Goal: Task Accomplishment & Management: Manage account settings

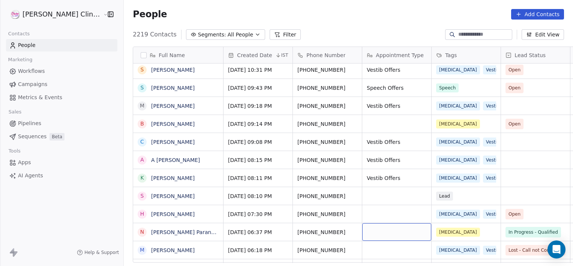
scroll to position [345, 0]
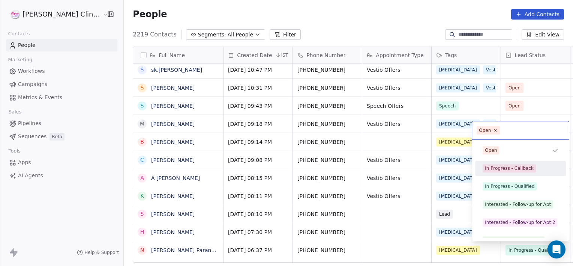
click at [495, 167] on div "In Progress - Callback" at bounding box center [509, 168] width 49 height 7
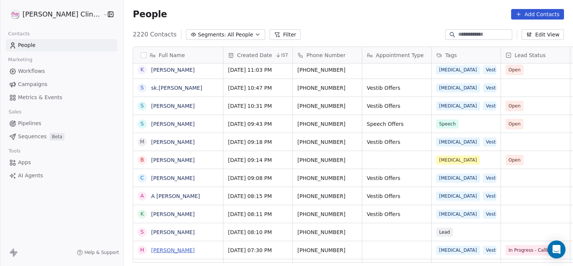
click at [151, 247] on link "[PERSON_NAME]" at bounding box center [173, 250] width 44 height 6
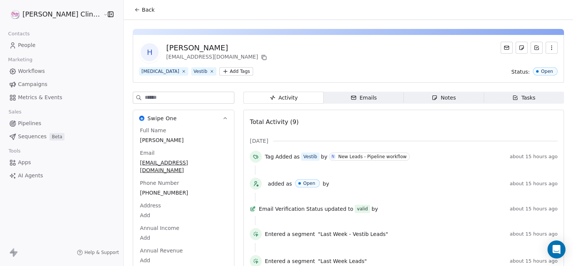
click at [134, 11] on icon at bounding box center [137, 10] width 6 height 6
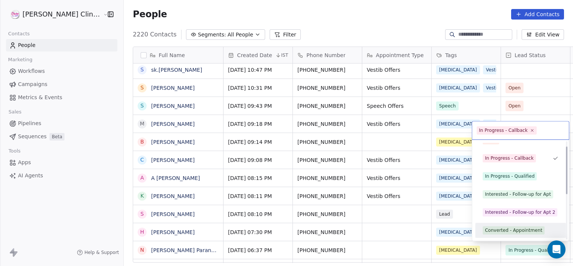
scroll to position [28, 0]
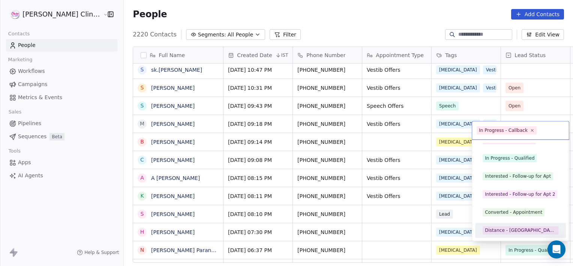
click at [363, 227] on html "[PERSON_NAME] Clinic External Contacts People Marketing Workflows Campaigns Met…" at bounding box center [286, 133] width 573 height 266
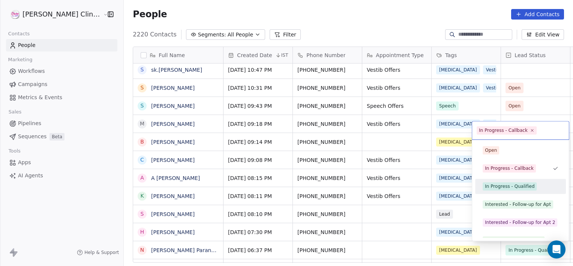
click at [504, 188] on div "In Progress - Qualified" at bounding box center [510, 186] width 50 height 7
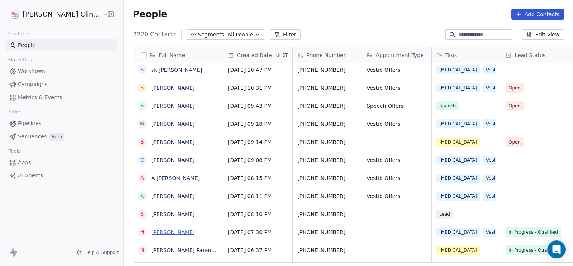
click at [151, 233] on link "[PERSON_NAME]" at bounding box center [173, 232] width 44 height 6
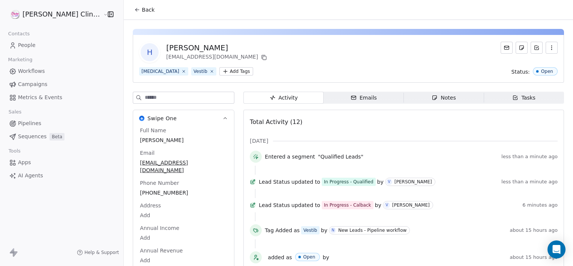
click at [432, 98] on div "Notes" at bounding box center [444, 98] width 24 height 8
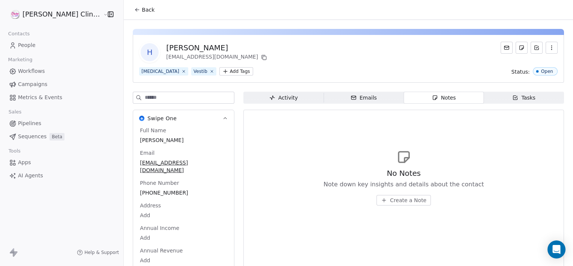
click at [394, 202] on span "Create a Note" at bounding box center [408, 200] width 36 height 8
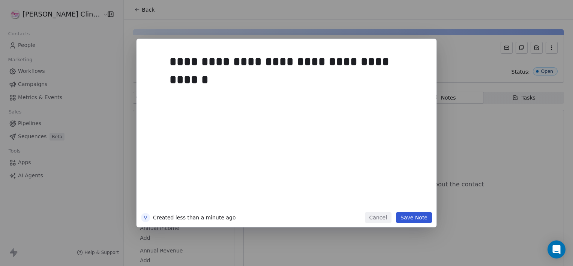
click at [393, 199] on div "**********" at bounding box center [298, 130] width 257 height 160
click at [394, 199] on div "**********" at bounding box center [298, 130] width 257 height 160
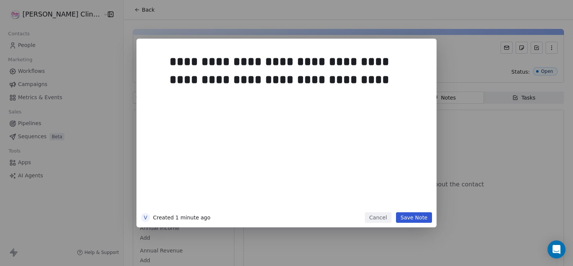
click at [410, 214] on button "Save Note" at bounding box center [414, 217] width 36 height 11
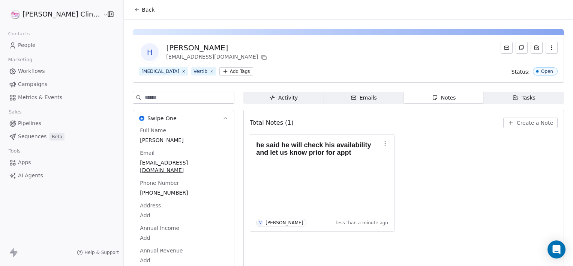
click at [134, 12] on icon at bounding box center [137, 10] width 6 height 6
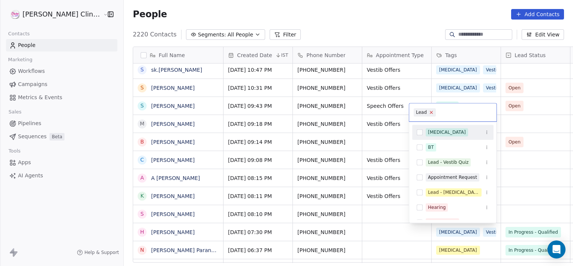
click at [430, 113] on icon at bounding box center [431, 112] width 5 height 5
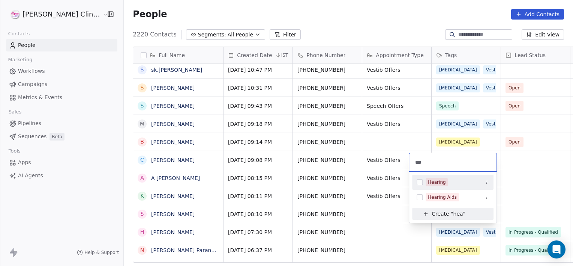
type input "***"
click at [451, 187] on div "Hearing" at bounding box center [452, 182] width 81 height 12
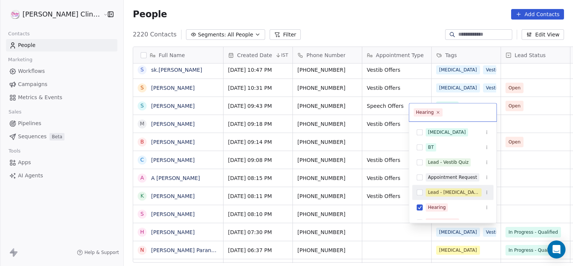
click at [374, 215] on html "[PERSON_NAME] Clinic External Contacts People Marketing Workflows Campaigns Met…" at bounding box center [286, 133] width 573 height 266
click at [437, 114] on span "Hearing" at bounding box center [428, 112] width 29 height 8
click at [436, 111] on icon at bounding box center [438, 112] width 5 height 5
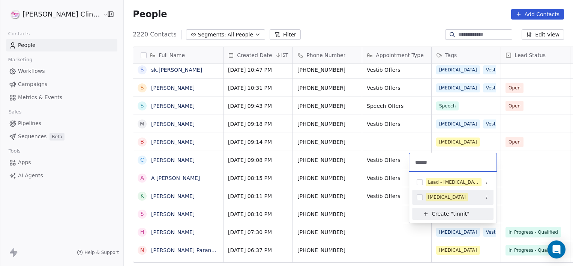
type input "******"
click at [441, 194] on div "[MEDICAL_DATA]" at bounding box center [447, 197] width 38 height 7
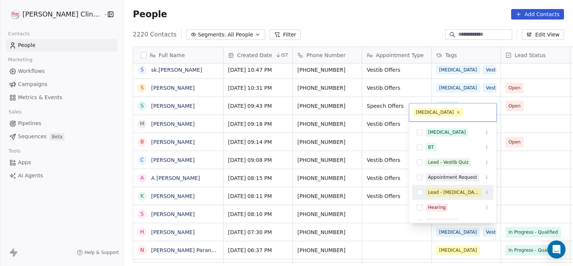
click at [378, 222] on html "[PERSON_NAME] Clinic External Contacts People Marketing Workflows Campaigns Met…" at bounding box center [286, 133] width 573 height 266
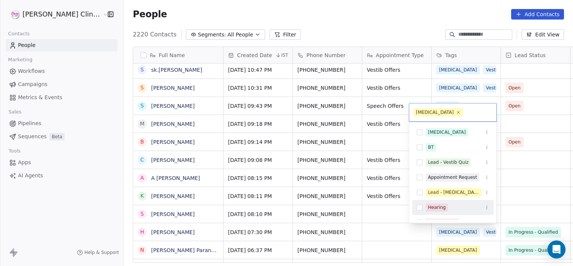
click at [442, 209] on div "Hearing" at bounding box center [437, 207] width 18 height 7
click at [386, 215] on html "[PERSON_NAME] Clinic External Contacts People Marketing Workflows Campaigns Met…" at bounding box center [286, 133] width 573 height 266
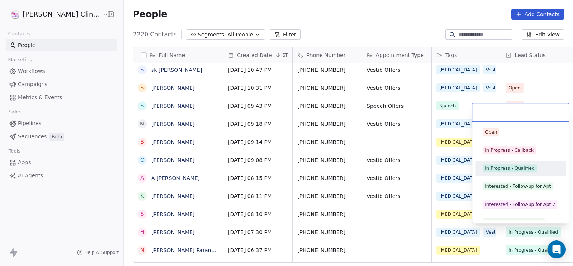
click at [515, 167] on div "In Progress - Qualified" at bounding box center [510, 168] width 50 height 7
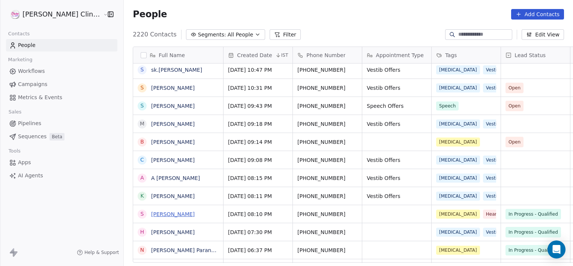
click at [157, 215] on link "[PERSON_NAME]" at bounding box center [173, 214] width 44 height 6
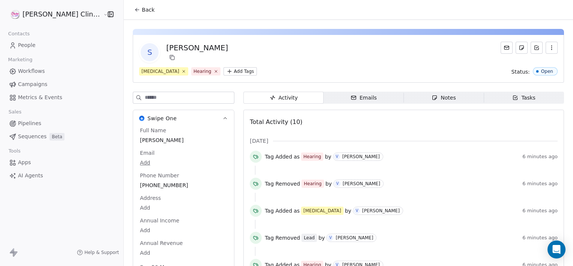
click at [432, 102] on span "Notes Notes" at bounding box center [444, 98] width 80 height 12
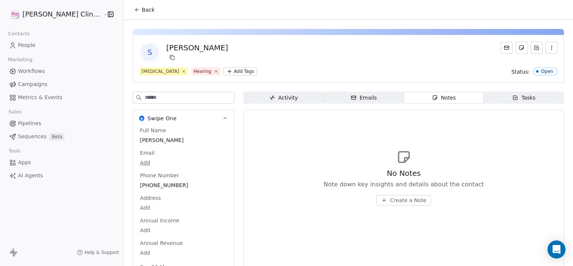
click at [377, 200] on button "Create a Note" at bounding box center [404, 200] width 54 height 11
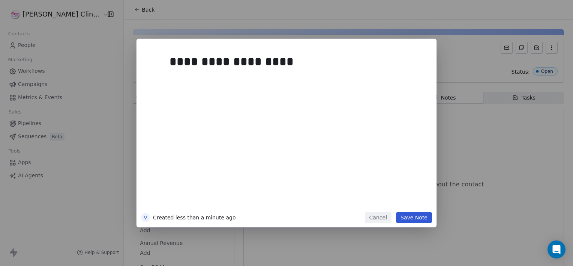
click at [414, 168] on div "**********" at bounding box center [298, 130] width 257 height 160
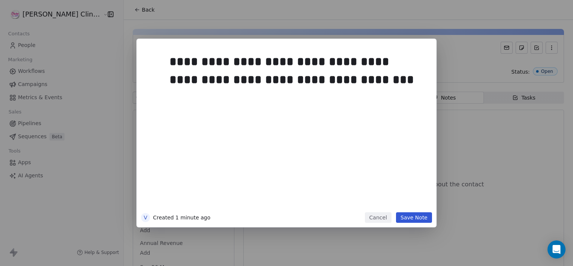
click at [422, 218] on button "Save Note" at bounding box center [414, 217] width 36 height 11
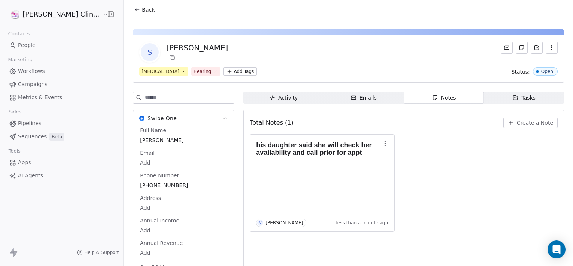
click at [142, 8] on span "Back" at bounding box center [148, 10] width 13 height 8
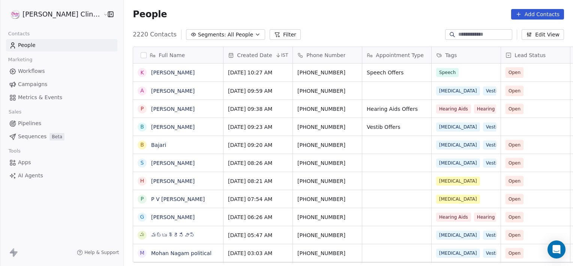
scroll to position [228, 466]
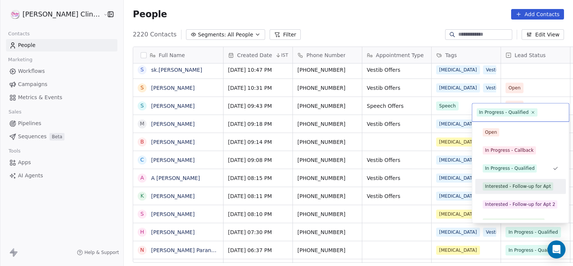
click at [514, 186] on div "Interested - Follow-up for Apt" at bounding box center [518, 186] width 66 height 7
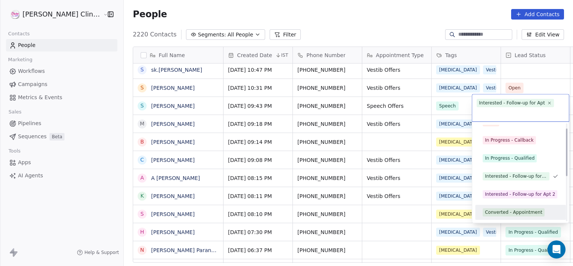
scroll to position [28, 0]
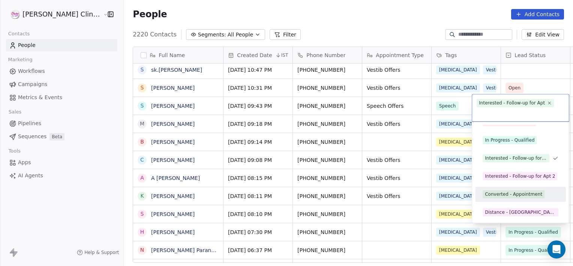
click at [512, 191] on div "Converted - Appointment" at bounding box center [513, 194] width 57 height 7
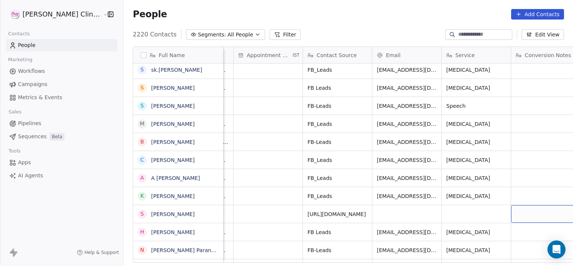
scroll to position [0, 684]
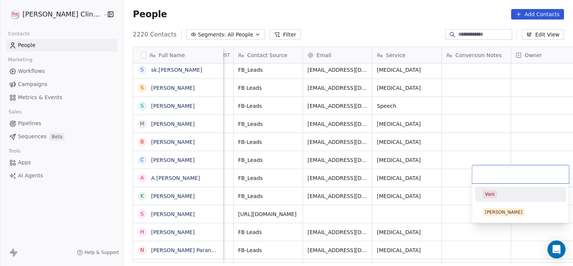
click at [504, 190] on div "Vani" at bounding box center [521, 194] width 76 height 8
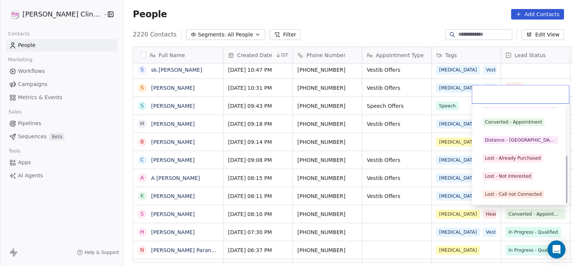
scroll to position [100, 0]
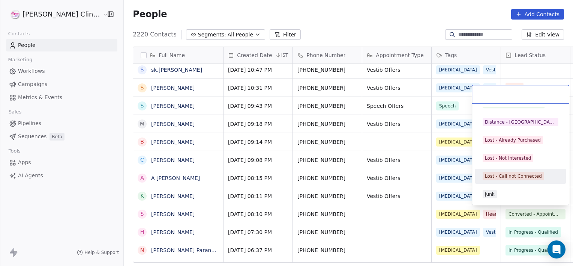
click at [507, 174] on div "Lost - Call not Connected" at bounding box center [513, 176] width 57 height 7
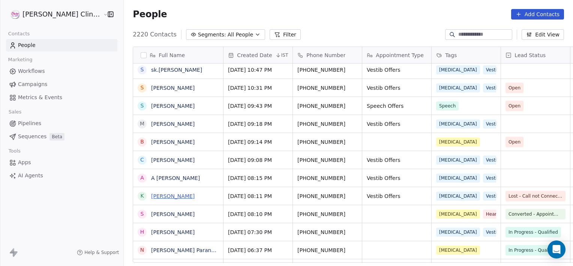
click at [156, 193] on link "[PERSON_NAME]" at bounding box center [173, 196] width 44 height 6
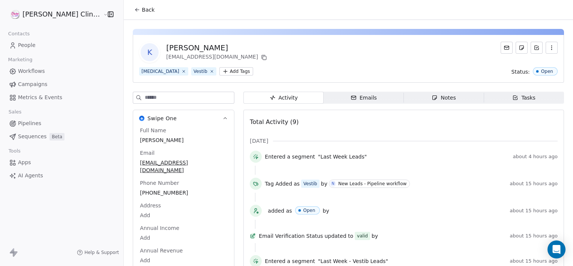
click at [407, 99] on span "Notes Notes" at bounding box center [444, 98] width 80 height 12
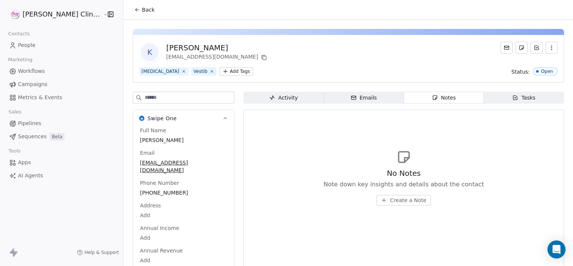
click at [390, 201] on span "Create a Note" at bounding box center [408, 200] width 36 height 8
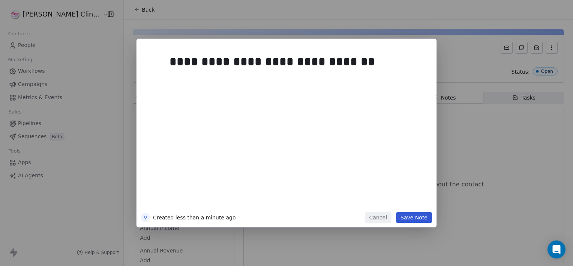
click at [407, 218] on button "Save Note" at bounding box center [414, 217] width 36 height 11
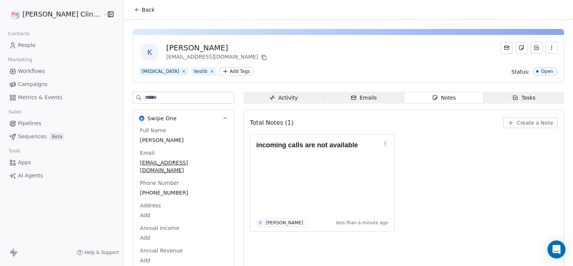
click at [142, 10] on span "Back" at bounding box center [148, 10] width 13 height 8
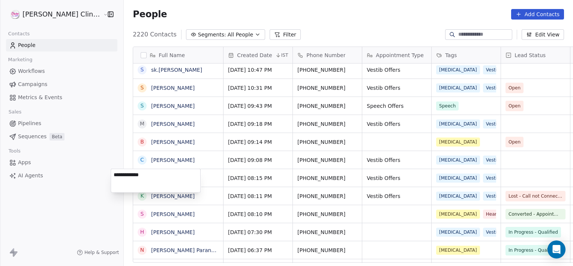
click at [117, 173] on textarea "**********" at bounding box center [155, 180] width 89 height 23
type textarea "**********"
click at [270, 176] on html "[PERSON_NAME] Clinic External Contacts People Marketing Workflows Campaigns Met…" at bounding box center [286, 133] width 573 height 266
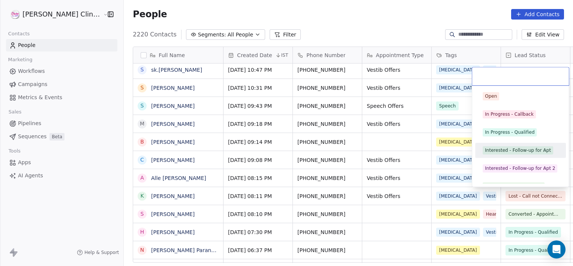
click at [492, 147] on div "Interested - Follow-up for Apt" at bounding box center [518, 150] width 66 height 7
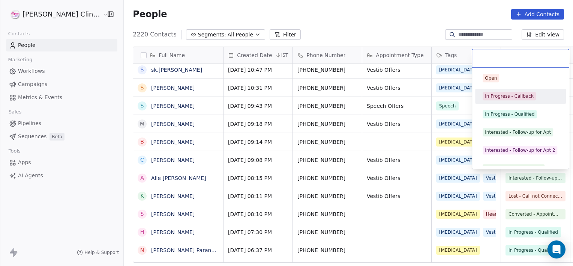
click at [516, 97] on div "In Progress - Callback" at bounding box center [509, 96] width 49 height 7
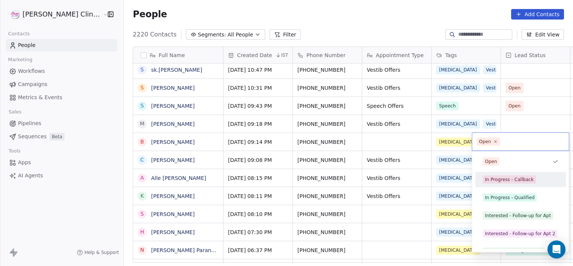
click at [511, 178] on div "In Progress - Callback" at bounding box center [509, 179] width 49 height 7
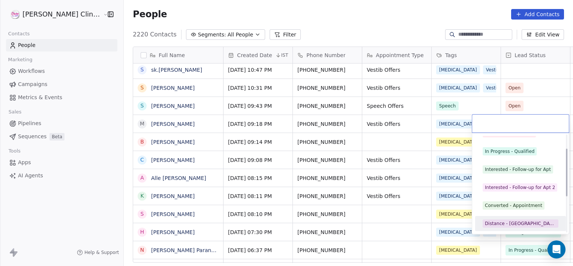
scroll to position [64, 0]
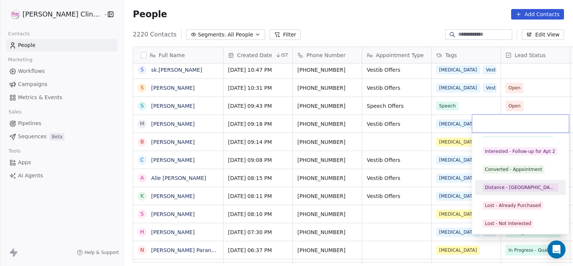
click at [515, 185] on div "Distance - [GEOGRAPHIC_DATA]" at bounding box center [520, 187] width 71 height 7
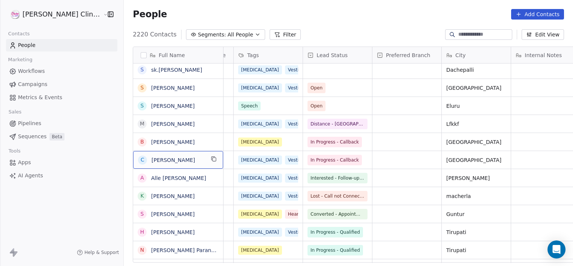
scroll to position [0, 0]
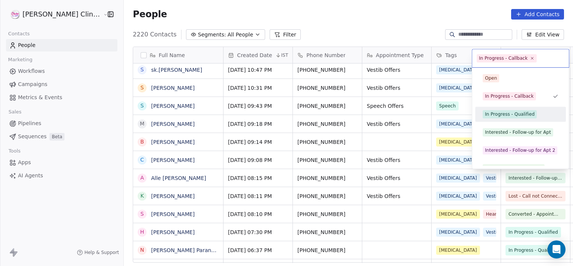
click at [527, 111] on div "In Progress - Qualified" at bounding box center [510, 114] width 50 height 7
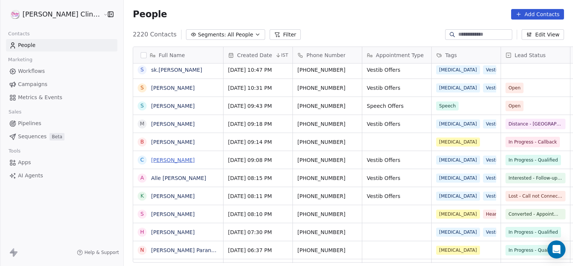
click at [164, 162] on link "[PERSON_NAME]" at bounding box center [173, 160] width 44 height 6
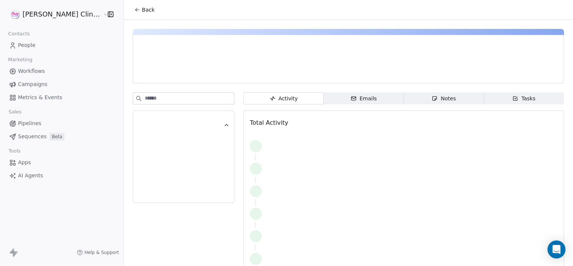
click at [426, 105] on div "Activity Activity Emails Emails Notes Notes Tasks Tasks Total Activity" at bounding box center [404, 187] width 321 height 190
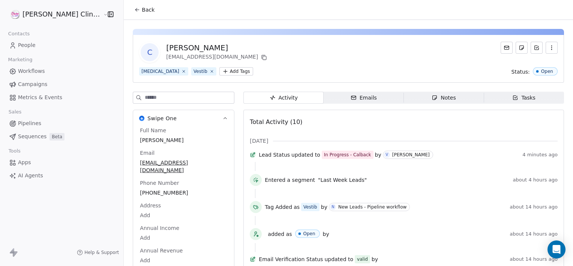
click at [433, 99] on icon "button" at bounding box center [435, 98] width 4 height 4
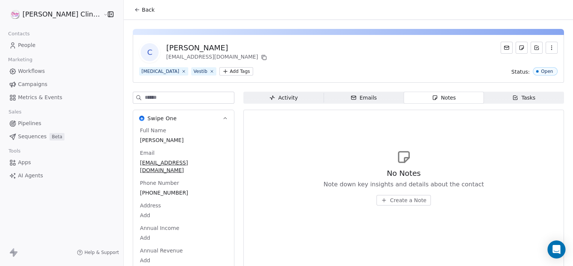
click at [396, 202] on span "Create a Note" at bounding box center [408, 200] width 36 height 8
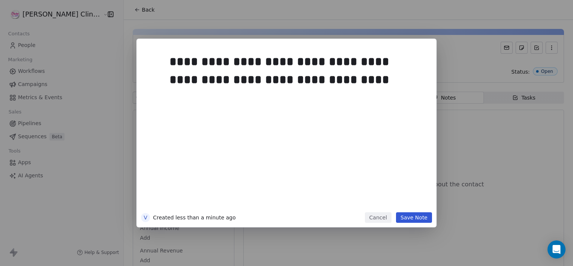
click at [419, 221] on button "Save Note" at bounding box center [414, 217] width 36 height 11
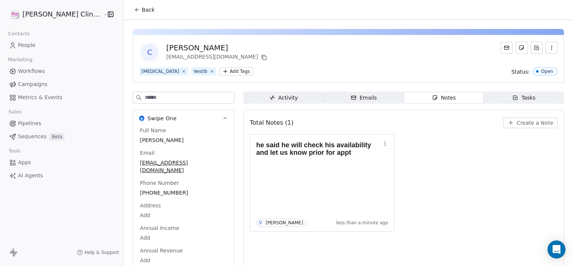
click at [142, 8] on span "Back" at bounding box center [148, 10] width 13 height 8
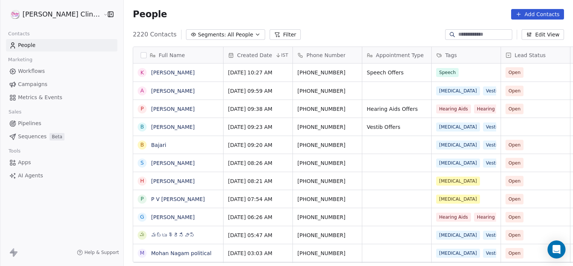
scroll to position [228, 466]
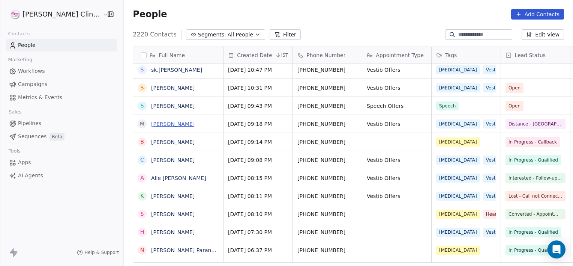
click at [153, 121] on link "[PERSON_NAME]" at bounding box center [173, 124] width 44 height 6
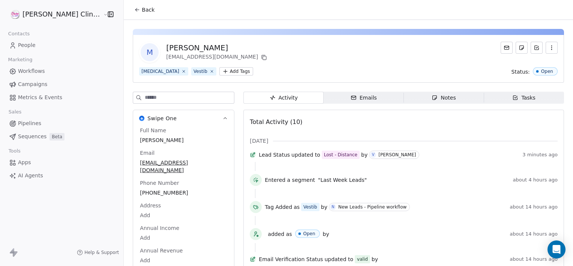
click at [404, 96] on span "Notes Notes" at bounding box center [444, 98] width 80 height 12
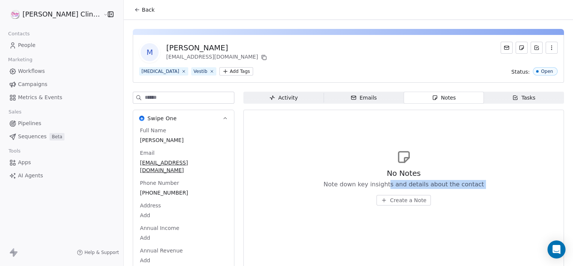
drag, startPoint x: 379, startPoint y: 189, endPoint x: 378, endPoint y: 198, distance: 8.6
click at [378, 198] on div "No Notes Note down key insights and details about the contact Create a Note" at bounding box center [404, 187] width 161 height 38
click at [390, 198] on span "Create a Note" at bounding box center [408, 200] width 36 height 8
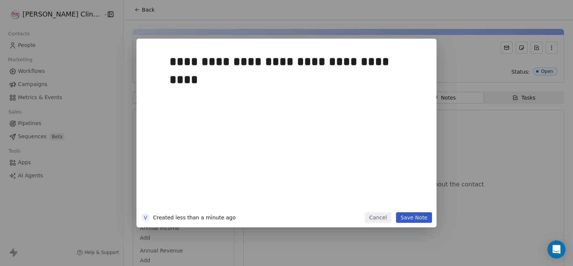
click at [411, 221] on button "Save Note" at bounding box center [414, 217] width 36 height 11
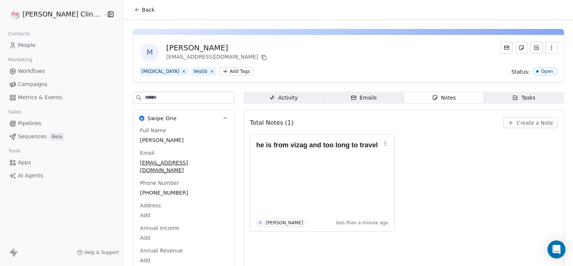
click at [142, 11] on span "Back" at bounding box center [148, 10] width 13 height 8
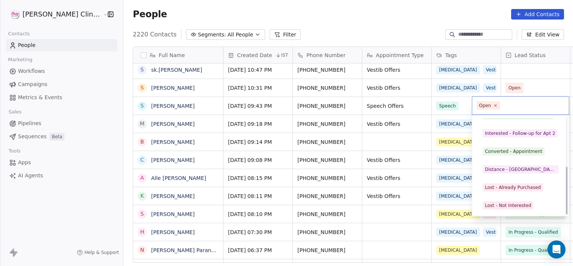
scroll to position [100, 0]
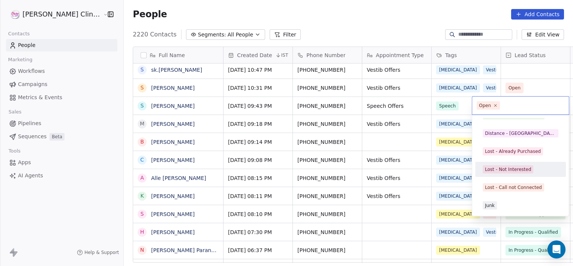
click at [509, 169] on div "Lost - Not Interested" at bounding box center [508, 169] width 46 height 7
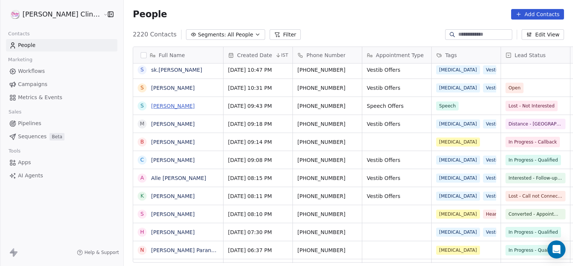
click at [156, 104] on link "[PERSON_NAME]" at bounding box center [173, 106] width 44 height 6
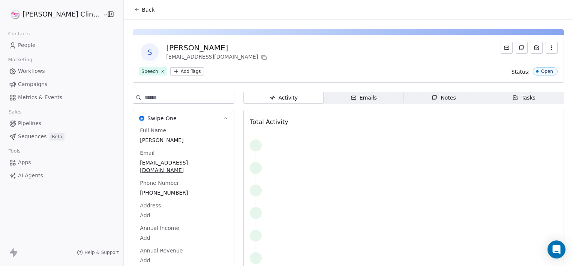
click at [448, 95] on span "Notes Notes" at bounding box center [444, 98] width 80 height 12
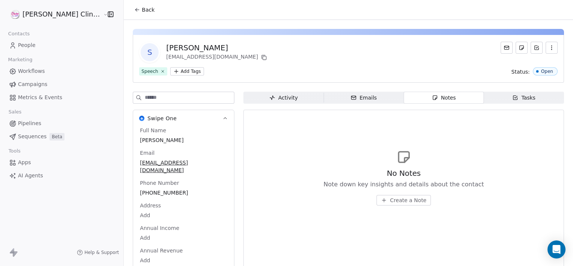
click at [390, 198] on span "Create a Note" at bounding box center [408, 200] width 36 height 8
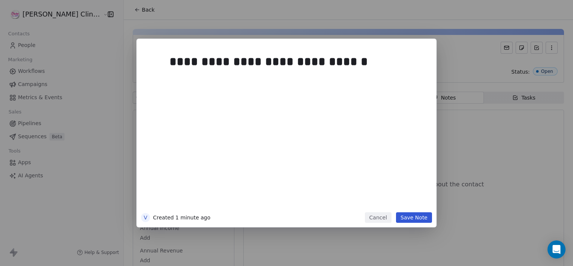
click at [412, 216] on button "Save Note" at bounding box center [414, 217] width 36 height 11
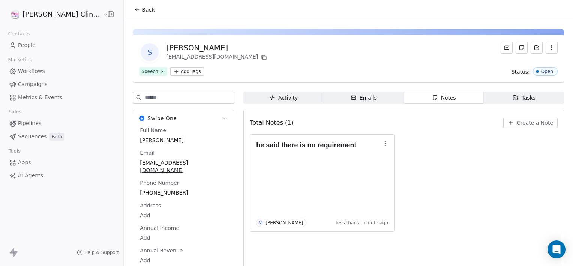
click at [142, 9] on span "Back" at bounding box center [148, 10] width 13 height 8
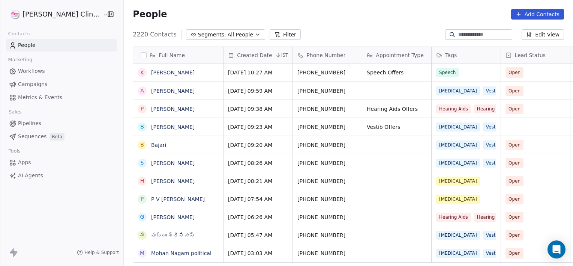
scroll to position [228, 466]
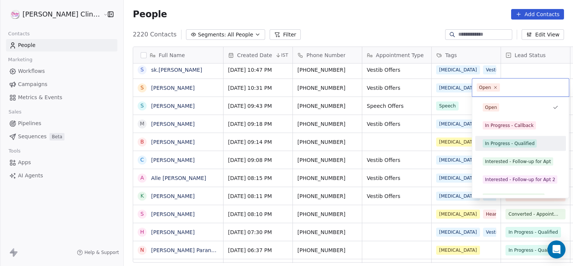
click at [514, 140] on div "In Progress - Qualified" at bounding box center [510, 143] width 50 height 7
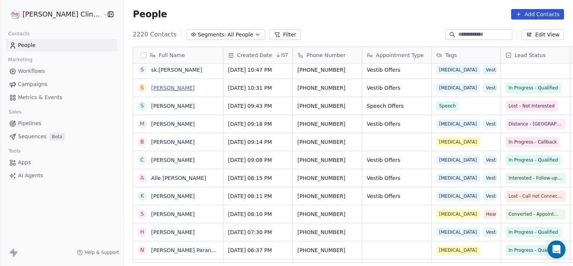
click at [151, 86] on link "[PERSON_NAME]" at bounding box center [173, 88] width 44 height 6
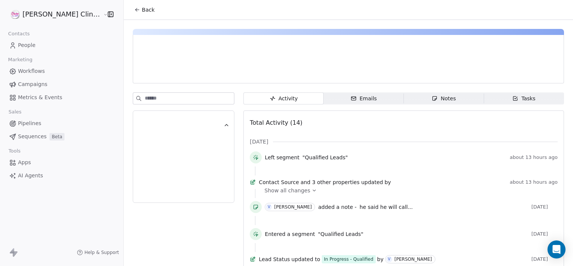
click at [408, 95] on span "Notes Notes" at bounding box center [444, 98] width 80 height 12
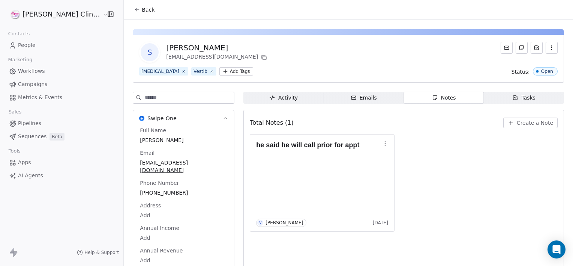
click at [142, 9] on span "Back" at bounding box center [148, 10] width 13 height 8
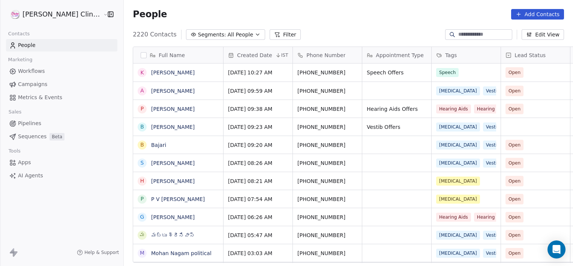
scroll to position [228, 466]
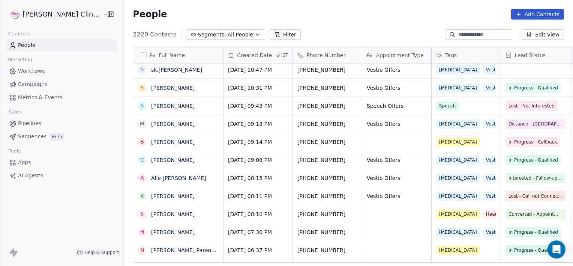
click at [133, 9] on span "People" at bounding box center [150, 14] width 34 height 11
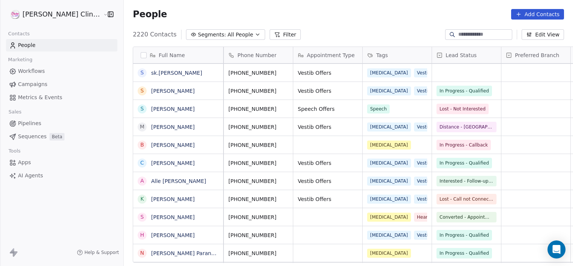
scroll to position [0, 0]
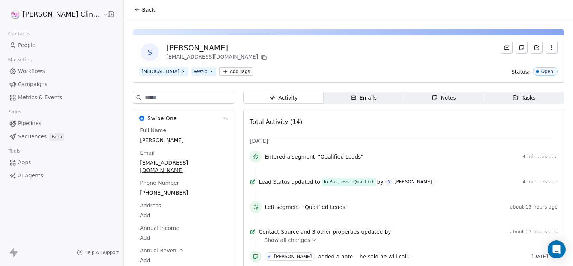
click at [142, 9] on span "Back" at bounding box center [148, 10] width 13 height 8
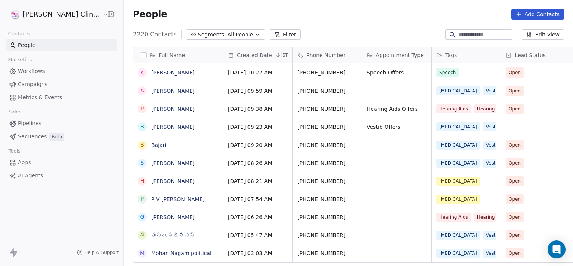
scroll to position [228, 466]
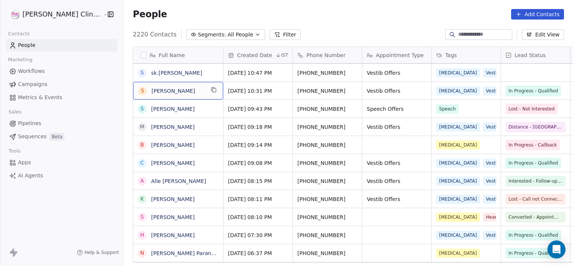
click at [171, 92] on span "[PERSON_NAME]" at bounding box center [178, 91] width 53 height 8
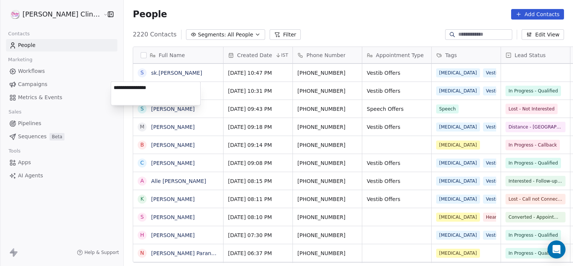
type textarea "**********"
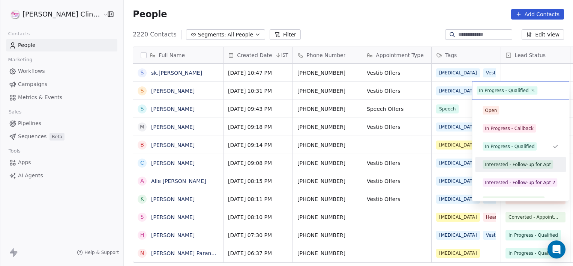
click at [510, 163] on div "Interested - Follow-up for Apt" at bounding box center [518, 164] width 66 height 7
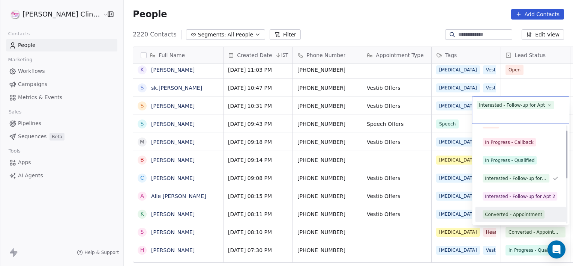
scroll to position [28, 0]
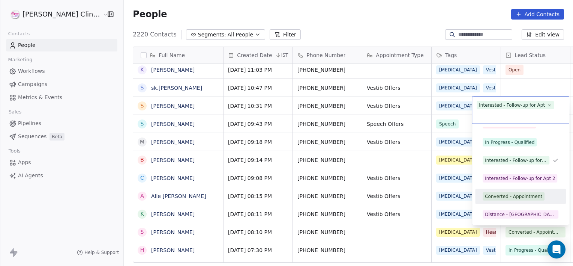
click at [504, 194] on div "Converted - Appointment" at bounding box center [513, 196] width 57 height 7
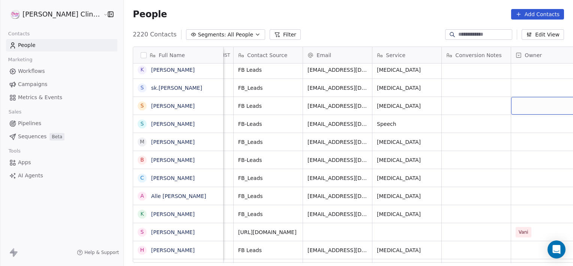
scroll to position [0, 702]
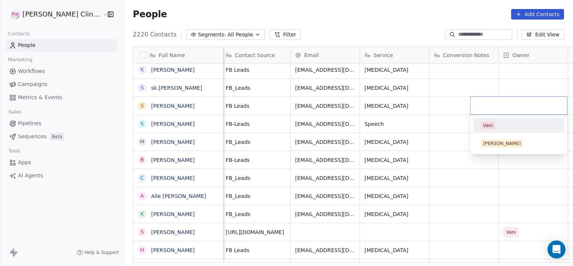
click at [503, 125] on div "Vani" at bounding box center [519, 125] width 76 height 8
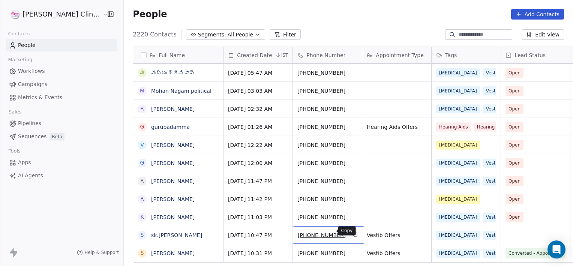
scroll to position [165, 0]
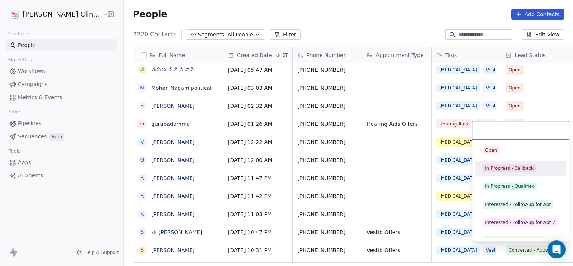
click at [506, 171] on span "In Progress - Callback" at bounding box center [509, 168] width 53 height 8
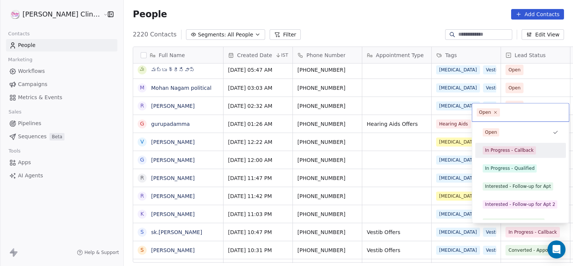
click at [511, 153] on span "In Progress - Callback" at bounding box center [509, 150] width 53 height 8
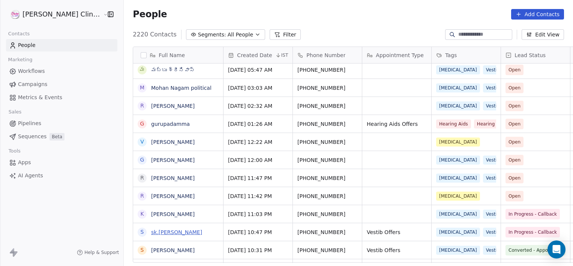
click at [151, 233] on link "sk.[PERSON_NAME]" at bounding box center [176, 232] width 51 height 6
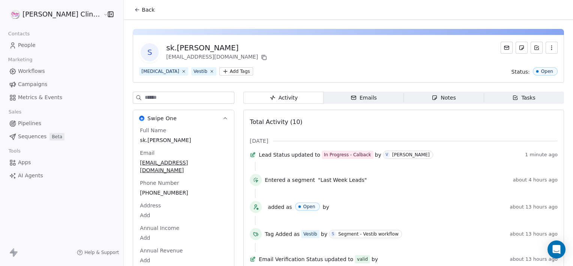
click at [432, 97] on icon "button" at bounding box center [435, 98] width 6 height 6
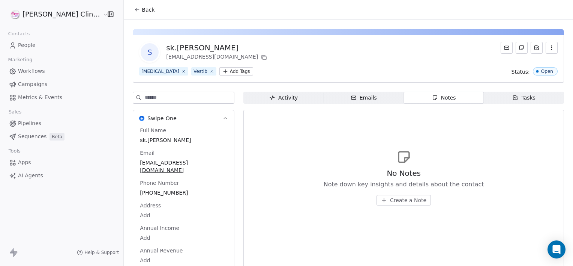
click at [386, 205] on button "Create a Note" at bounding box center [404, 200] width 54 height 11
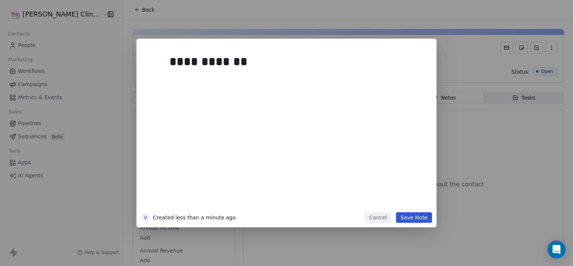
click at [413, 212] on button "Save Note" at bounding box center [414, 217] width 36 height 11
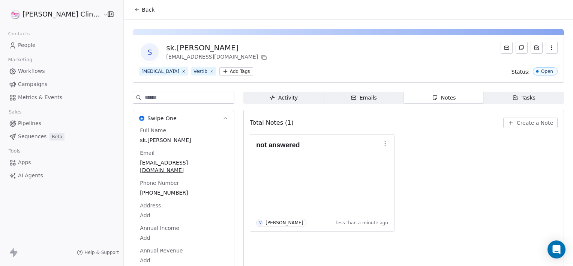
click at [135, 8] on button "Back" at bounding box center [144, 10] width 29 height 14
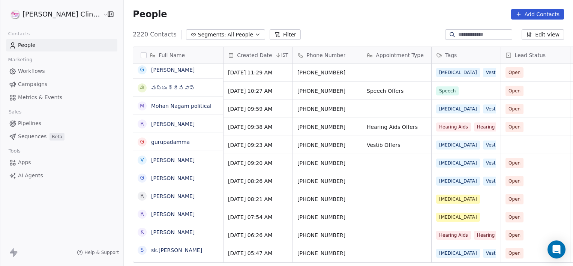
scroll to position [228, 466]
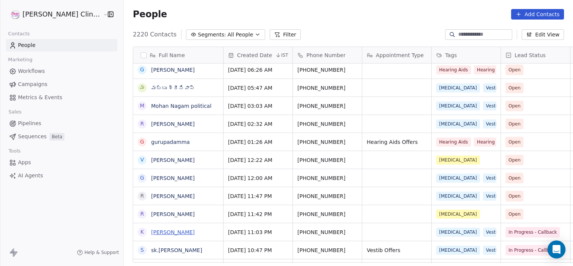
click at [151, 232] on link "[PERSON_NAME]" at bounding box center [173, 232] width 44 height 6
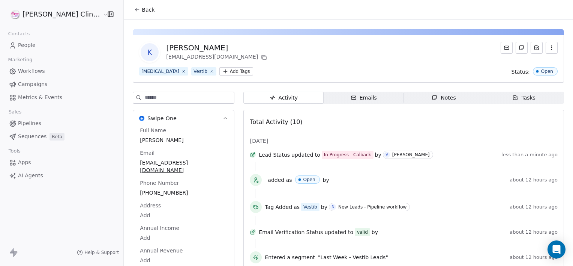
click at [435, 95] on div "Notes" at bounding box center [444, 98] width 24 height 8
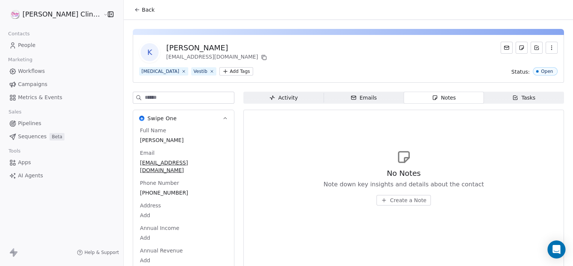
click at [394, 194] on div "No Notes Note down key insights and details about the contact Create a Note" at bounding box center [404, 187] width 161 height 38
click at [393, 198] on span "Create a Note" at bounding box center [408, 200] width 36 height 8
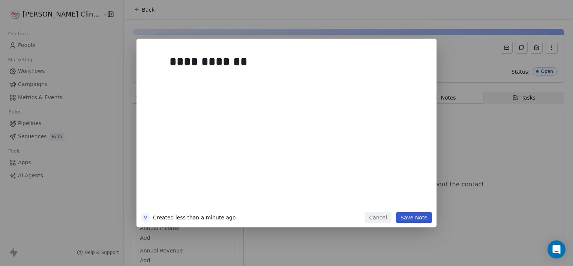
drag, startPoint x: 410, startPoint y: 222, endPoint x: 408, endPoint y: 219, distance: 4.6
click at [408, 219] on div "**********" at bounding box center [287, 133] width 300 height 188
click at [408, 219] on button "Save Note" at bounding box center [414, 217] width 36 height 11
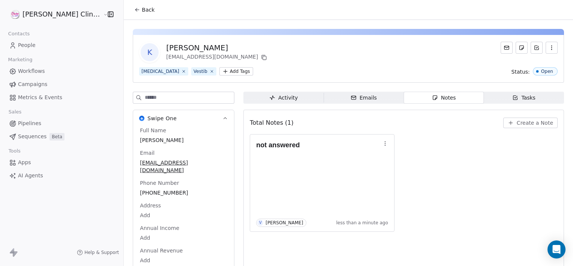
click at [130, 4] on button "Back" at bounding box center [144, 10] width 29 height 14
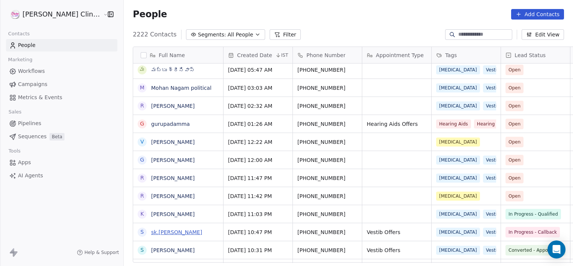
click at [156, 234] on link "sk.[PERSON_NAME]" at bounding box center [176, 232] width 51 height 6
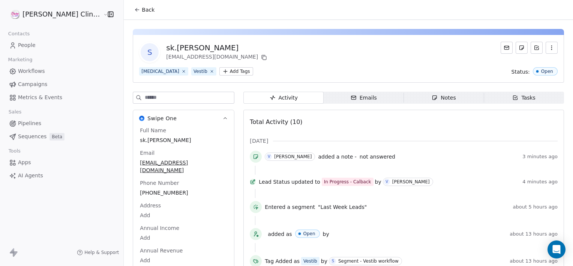
click at [421, 104] on div "Activity Activity Emails Emails Notes Notes Tasks Tasks Total Activity (10) [DA…" at bounding box center [404, 262] width 321 height 341
click at [419, 99] on span "Notes Notes" at bounding box center [444, 98] width 80 height 12
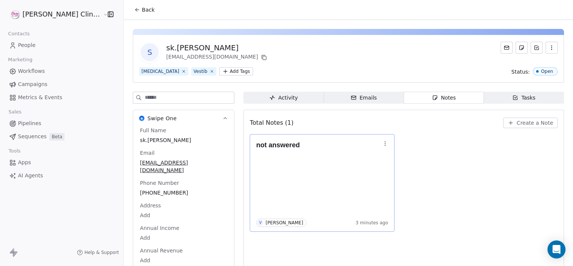
click at [382, 141] on icon "button" at bounding box center [385, 143] width 6 height 6
click at [397, 152] on div "Edit Delete" at bounding box center [386, 166] width 57 height 32
click at [395, 154] on button "Edit" at bounding box center [386, 159] width 51 height 12
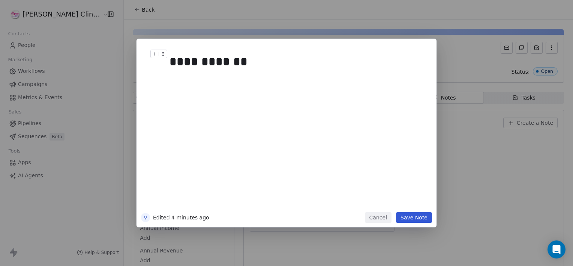
click at [264, 71] on h1 "**********" at bounding box center [298, 62] width 257 height 24
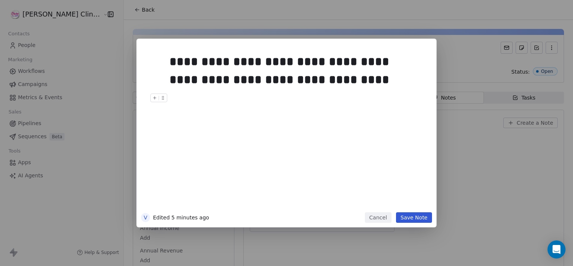
click at [418, 215] on button "Save Note" at bounding box center [414, 217] width 36 height 11
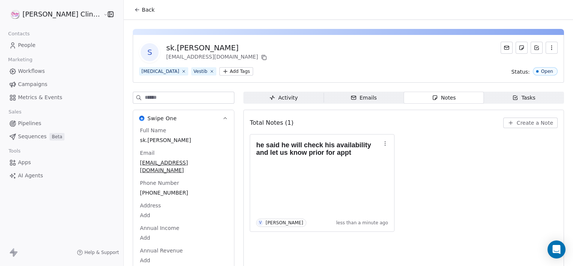
click at [124, 17] on div "Back" at bounding box center [349, 10] width 450 height 20
click at [130, 15] on button "Back" at bounding box center [144, 10] width 29 height 14
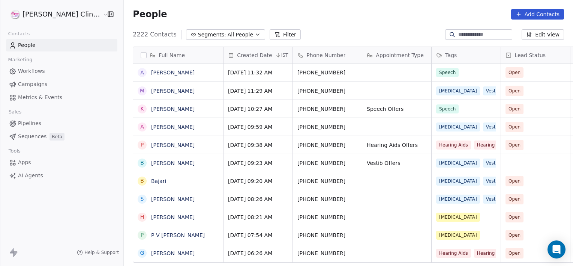
scroll to position [228, 466]
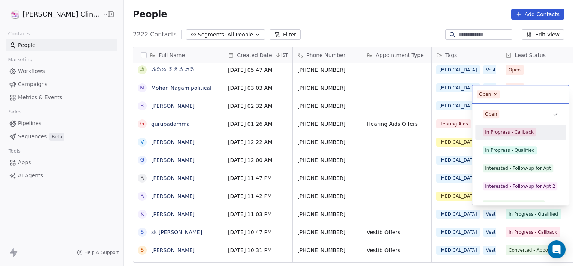
click at [518, 129] on div "In Progress - Callback" at bounding box center [509, 132] width 49 height 7
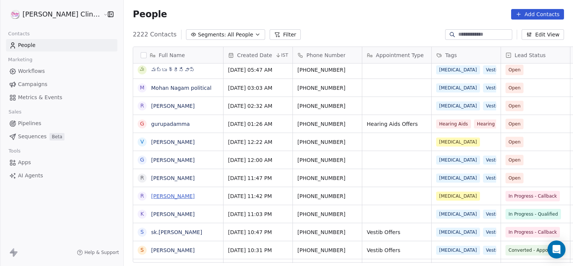
click at [159, 195] on link "[PERSON_NAME]" at bounding box center [173, 196] width 44 height 6
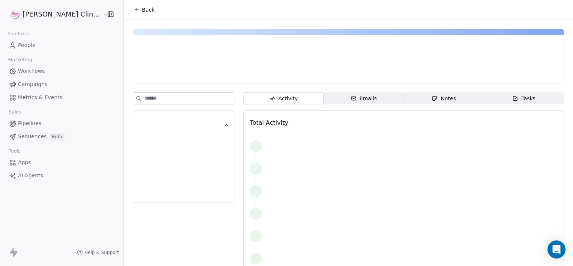
click at [159, 195] on div at bounding box center [184, 166] width 92 height 63
click at [404, 100] on span "Notes Notes" at bounding box center [444, 98] width 80 height 12
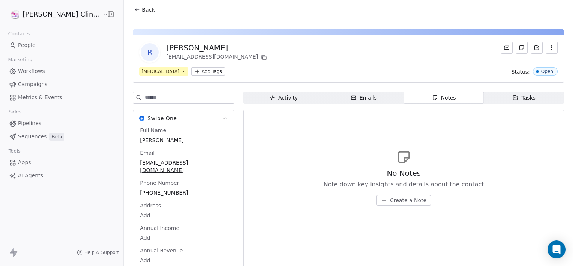
click at [390, 203] on span "Create a Note" at bounding box center [408, 200] width 36 height 8
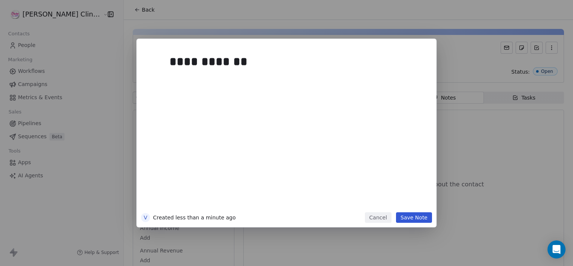
click at [415, 219] on button "Save Note" at bounding box center [414, 217] width 36 height 11
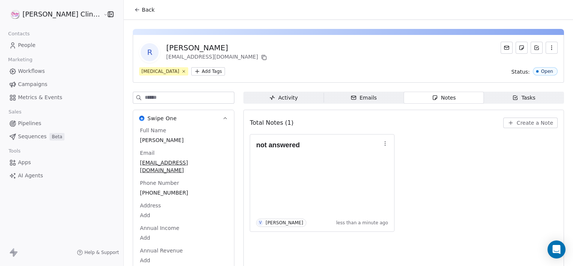
click at [142, 9] on span "Back" at bounding box center [148, 10] width 13 height 8
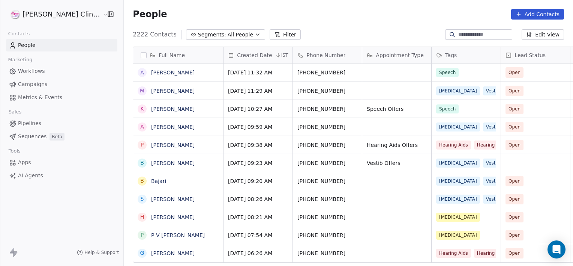
scroll to position [228, 466]
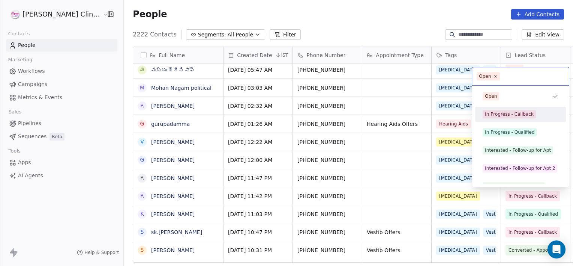
click at [503, 111] on div "In Progress - Callback" at bounding box center [509, 114] width 49 height 7
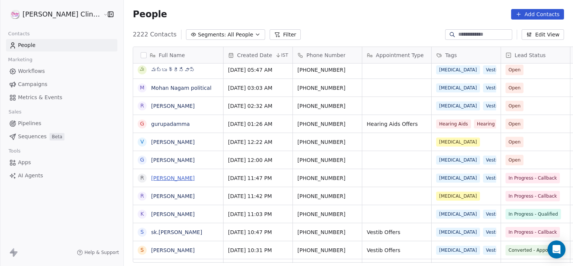
click at [151, 179] on link "[PERSON_NAME]" at bounding box center [173, 178] width 44 height 6
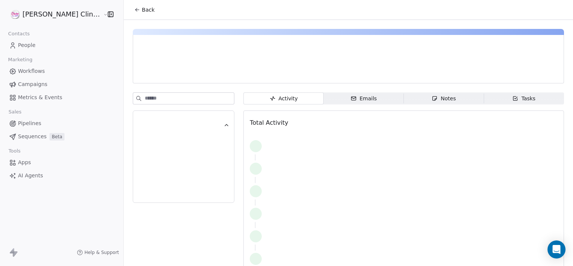
click at [433, 96] on icon "button" at bounding box center [435, 98] width 4 height 4
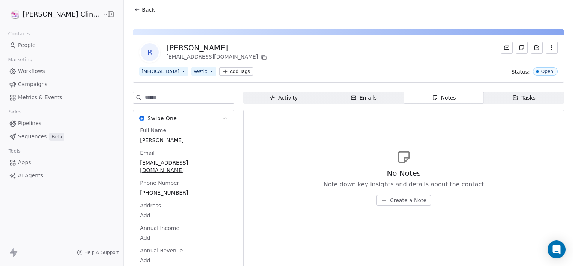
click at [390, 200] on span "Create a Note" at bounding box center [408, 200] width 36 height 8
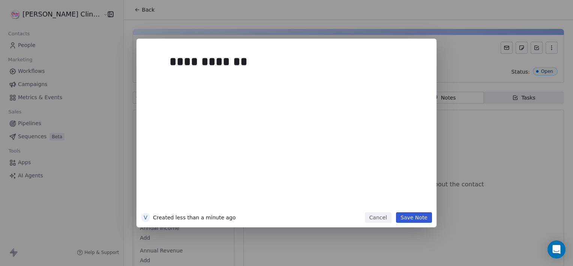
click at [407, 215] on button "Save Note" at bounding box center [414, 217] width 36 height 11
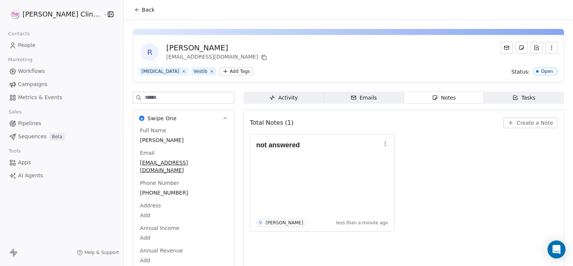
click at [134, 11] on icon at bounding box center [137, 10] width 6 height 6
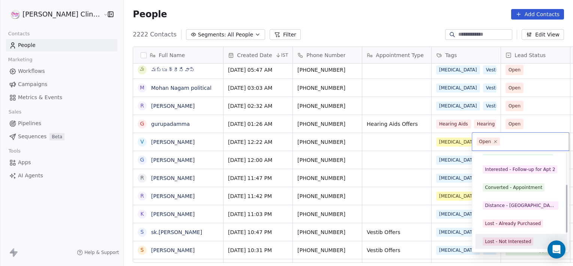
scroll to position [82, 0]
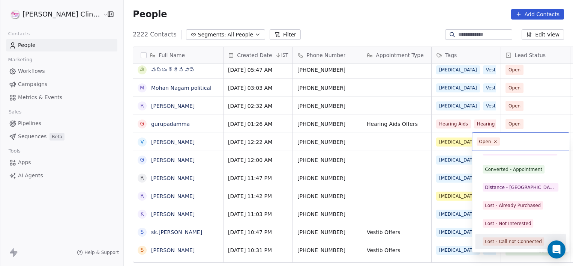
click at [519, 248] on div "Lost - Call not Connected" at bounding box center [520, 241] width 91 height 15
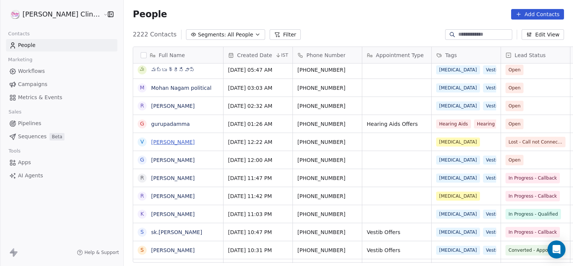
click at [152, 144] on link "[PERSON_NAME]" at bounding box center [173, 142] width 44 height 6
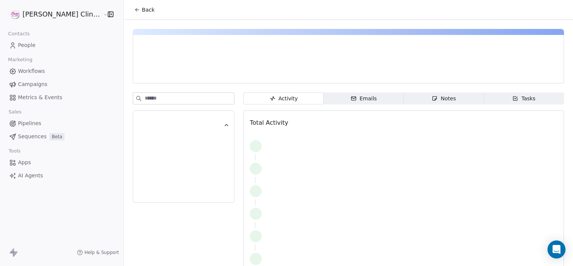
click at [419, 102] on span "Notes Notes" at bounding box center [444, 98] width 80 height 12
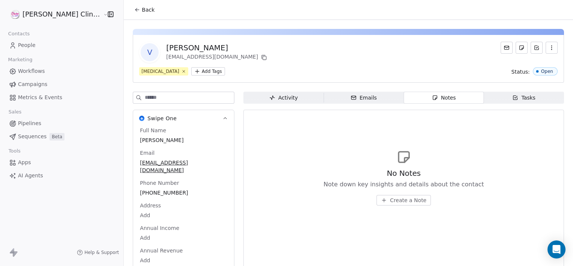
click at [381, 197] on icon "button" at bounding box center [384, 200] width 6 height 6
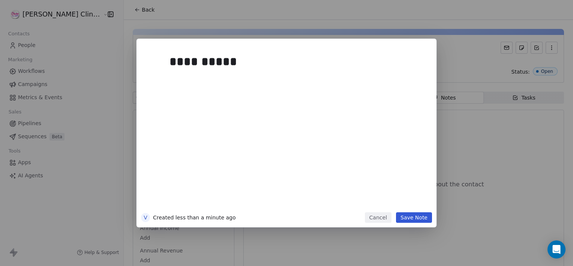
click at [410, 219] on button "Save Note" at bounding box center [414, 217] width 36 height 11
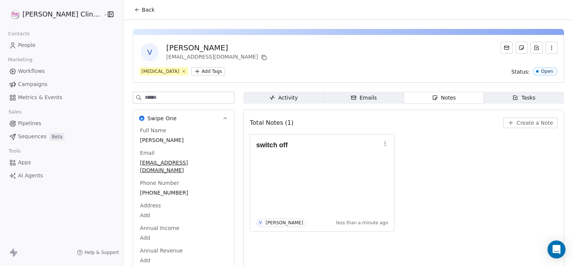
click at [130, 15] on button "Back" at bounding box center [144, 10] width 29 height 14
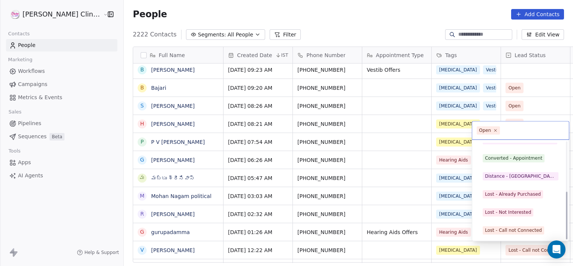
scroll to position [100, 0]
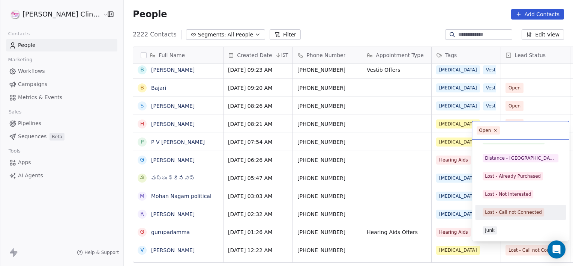
click at [519, 209] on div "Lost - Call not Connected" at bounding box center [513, 212] width 57 height 7
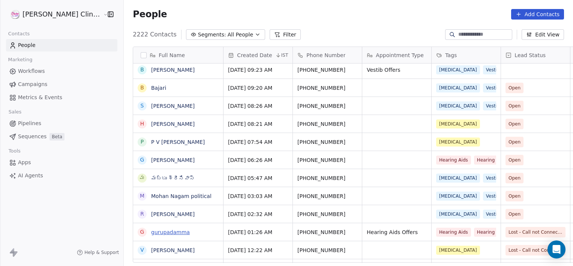
click at [151, 230] on link "gurupadamma" at bounding box center [170, 232] width 39 height 6
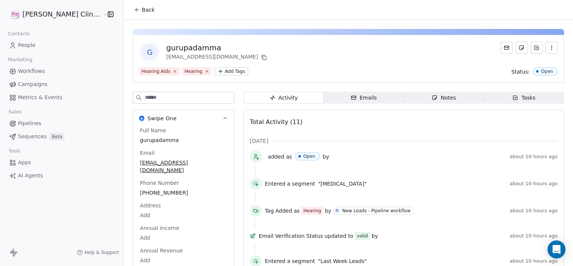
click at [444, 93] on span "Notes Notes" at bounding box center [444, 98] width 80 height 12
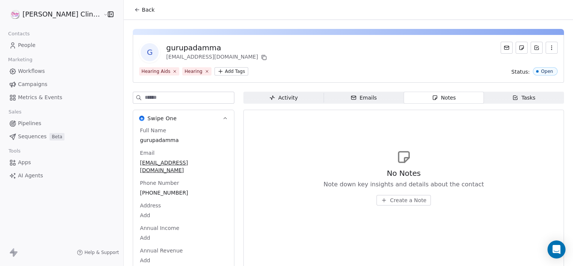
click at [390, 198] on span "Create a Note" at bounding box center [408, 200] width 36 height 8
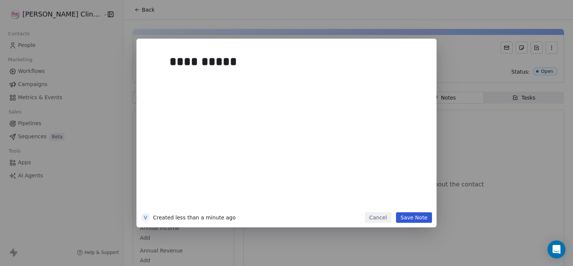
click at [414, 213] on button "Save Note" at bounding box center [414, 217] width 36 height 11
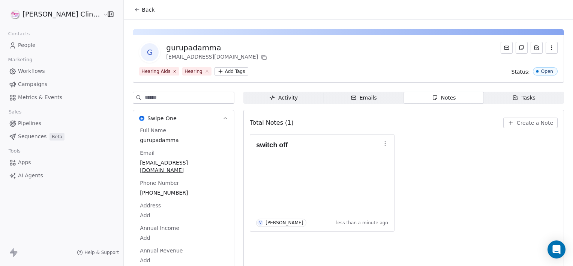
click at [142, 8] on span "Back" at bounding box center [148, 10] width 13 height 8
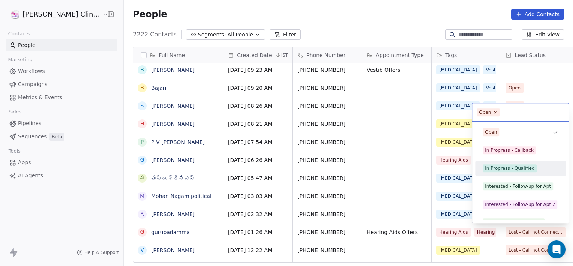
click at [510, 165] on div "In Progress - Qualified" at bounding box center [510, 168] width 50 height 7
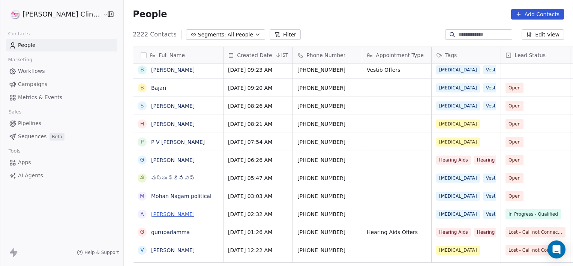
click at [151, 215] on link "[PERSON_NAME]" at bounding box center [173, 214] width 44 height 6
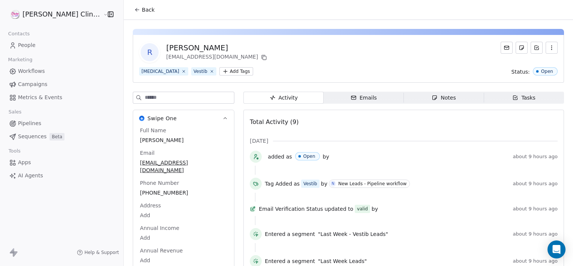
click at [432, 101] on div "Notes" at bounding box center [444, 98] width 24 height 8
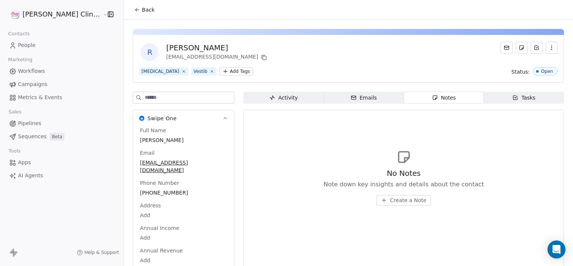
click at [392, 198] on span "Create a Note" at bounding box center [408, 200] width 36 height 8
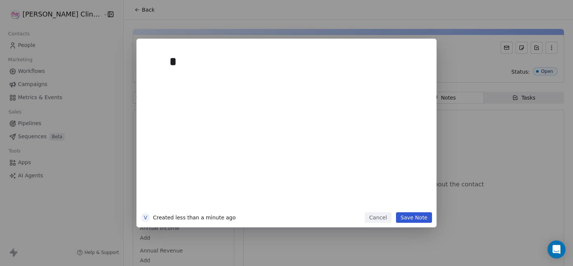
click at [392, 198] on div "*" at bounding box center [298, 130] width 257 height 160
click at [195, 66] on div "*" at bounding box center [295, 62] width 251 height 18
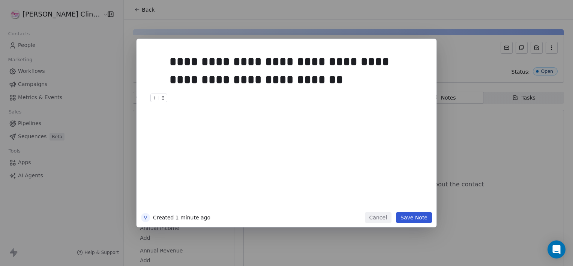
click at [408, 220] on button "Save Note" at bounding box center [414, 217] width 36 height 11
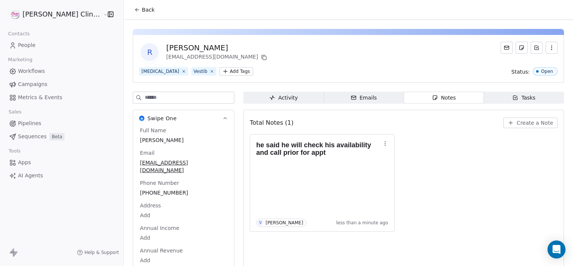
click at [142, 8] on span "Back" at bounding box center [148, 10] width 13 height 8
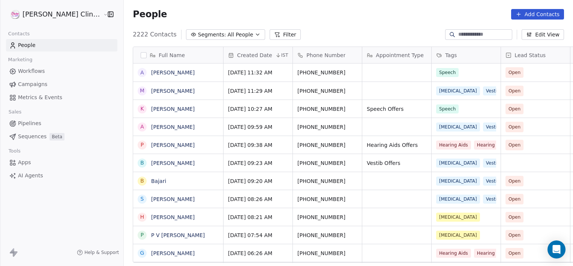
scroll to position [228, 466]
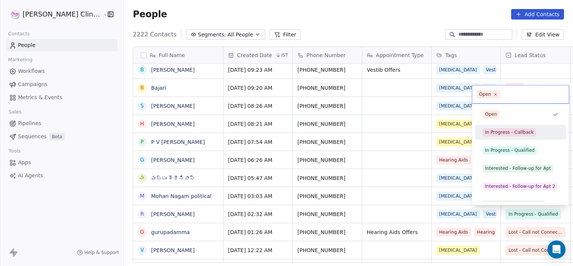
click at [514, 129] on div "In Progress - Callback" at bounding box center [509, 132] width 49 height 7
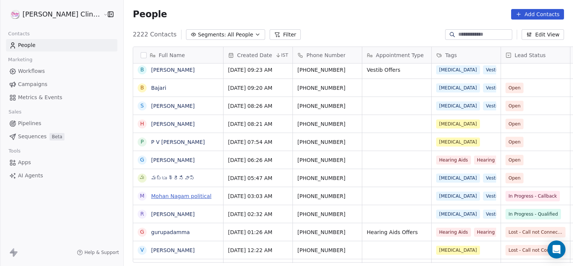
click at [153, 193] on link "Mohan Nagam political" at bounding box center [181, 196] width 60 height 6
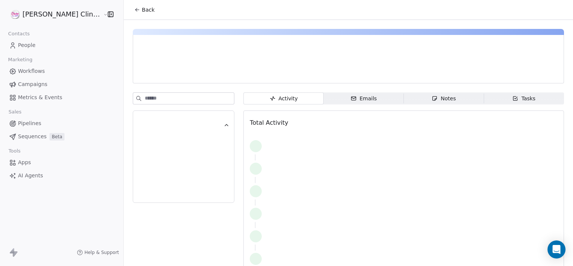
click at [442, 102] on span "Notes Notes" at bounding box center [444, 98] width 80 height 12
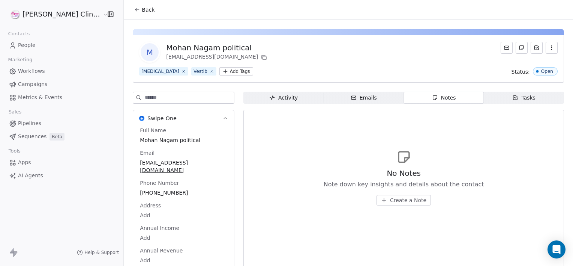
click at [400, 200] on span "Create a Note" at bounding box center [408, 200] width 36 height 8
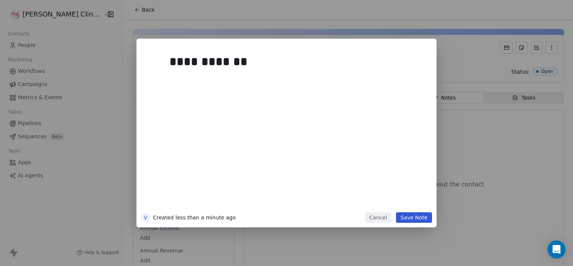
click at [420, 218] on button "Save Note" at bounding box center [414, 217] width 36 height 11
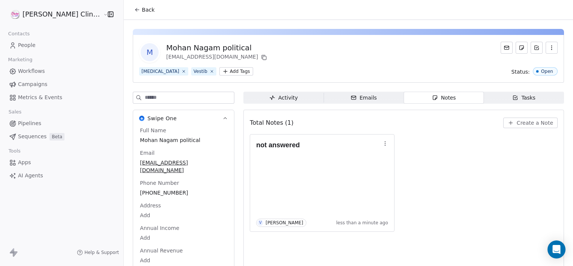
click at [130, 16] on button "Back" at bounding box center [144, 10] width 29 height 14
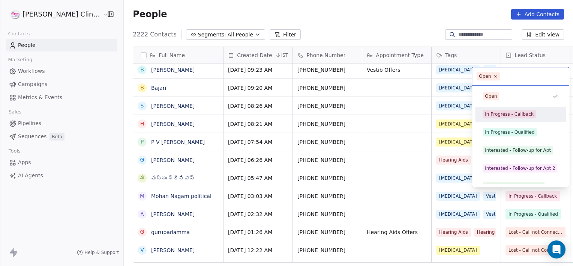
click at [500, 117] on span "In Progress - Callback" at bounding box center [509, 114] width 53 height 8
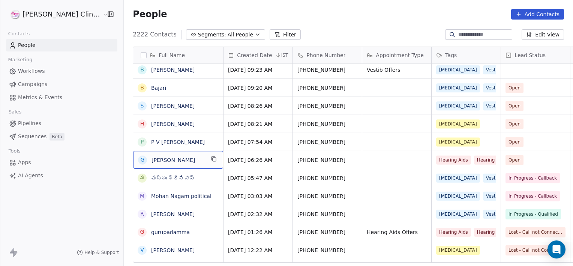
click at [173, 153] on div "G [PERSON_NAME]" at bounding box center [178, 160] width 90 height 18
type textarea "*"
type textarea "**********"
click at [260, 167] on html "[PERSON_NAME] Clinic External Contacts People Marketing Workflows Campaigns Met…" at bounding box center [286, 133] width 573 height 266
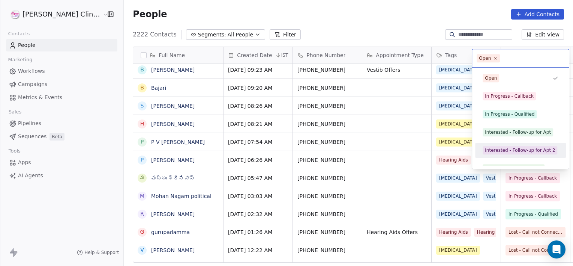
scroll to position [10, 0]
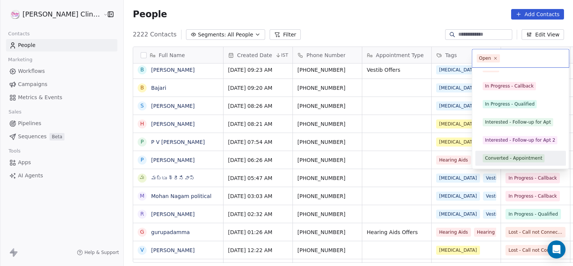
click at [526, 155] on div "Converted - Appointment" at bounding box center [513, 158] width 57 height 7
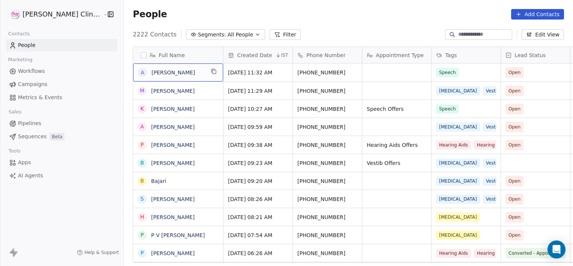
scroll to position [3, 0]
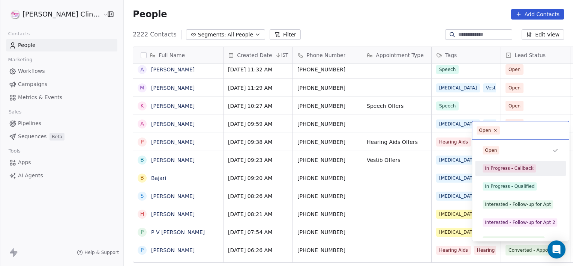
click at [498, 170] on div "In Progress - Callback" at bounding box center [509, 168] width 49 height 7
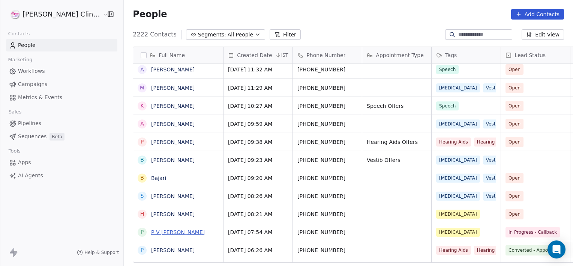
click at [159, 232] on link "P V [PERSON_NAME]" at bounding box center [178, 232] width 54 height 6
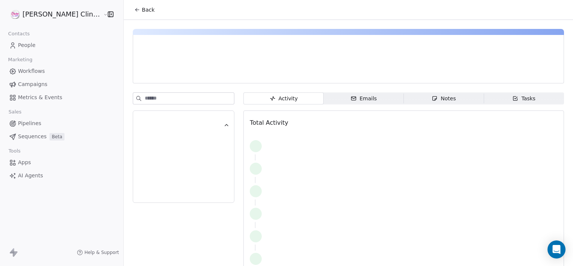
click at [437, 98] on div "Notes" at bounding box center [444, 99] width 24 height 8
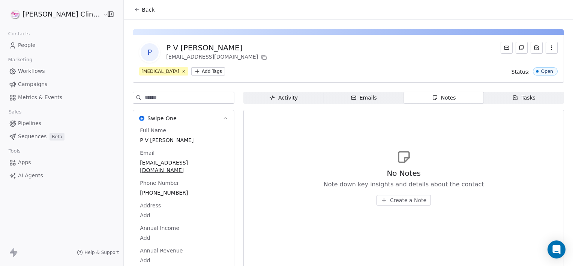
click at [392, 201] on span "Create a Note" at bounding box center [408, 200] width 36 height 8
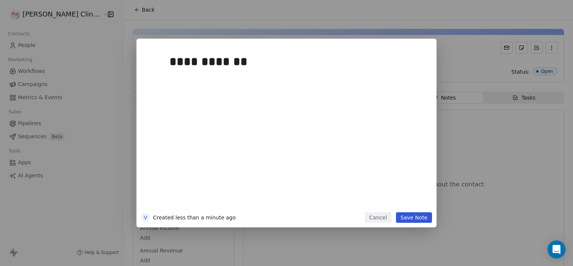
click at [421, 219] on button "Save Note" at bounding box center [414, 217] width 36 height 11
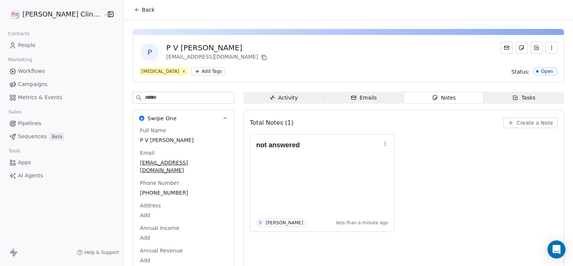
click at [142, 11] on span "Back" at bounding box center [148, 10] width 13 height 8
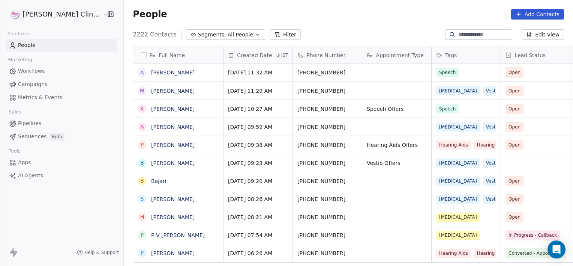
scroll to position [228, 466]
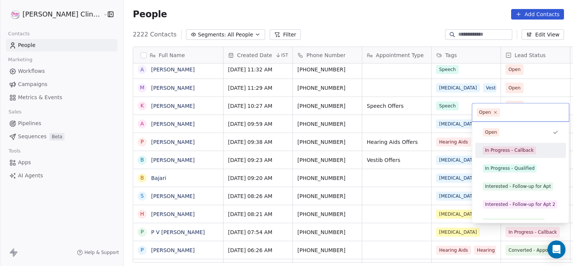
click at [506, 151] on div "In Progress - Callback" at bounding box center [509, 150] width 49 height 7
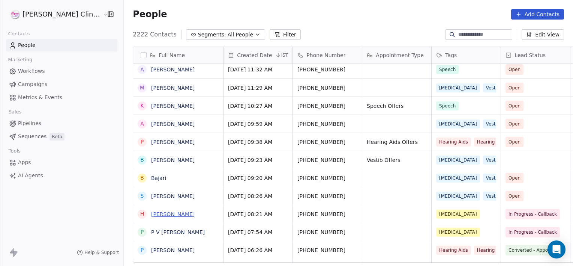
click at [151, 213] on link "[PERSON_NAME]" at bounding box center [173, 214] width 44 height 6
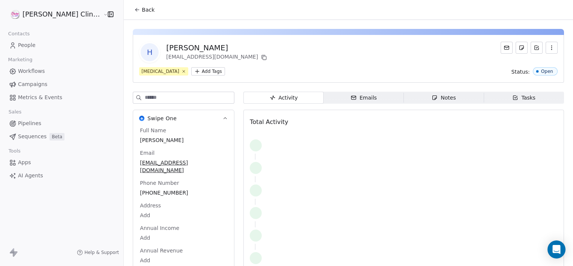
click at [425, 89] on div "H [PERSON_NAME] [EMAIL_ADDRESS][DOMAIN_NAME] [MEDICAL_DATA] Add Tags Status: Op…" at bounding box center [349, 154] width 450 height 268
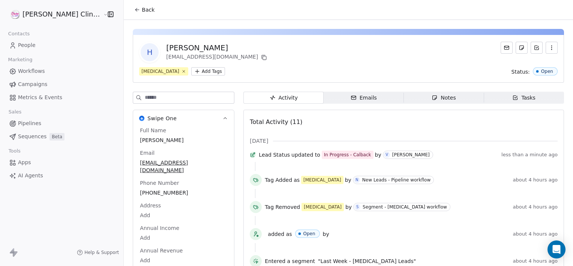
click at [432, 99] on icon "button" at bounding box center [435, 98] width 6 height 6
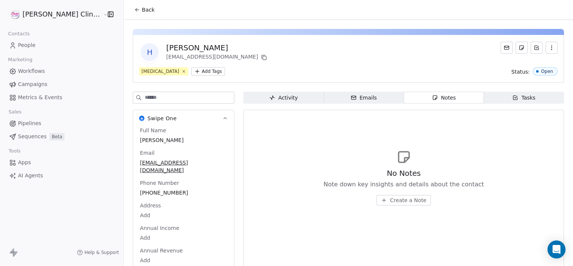
click at [392, 200] on span "Create a Note" at bounding box center [408, 200] width 36 height 8
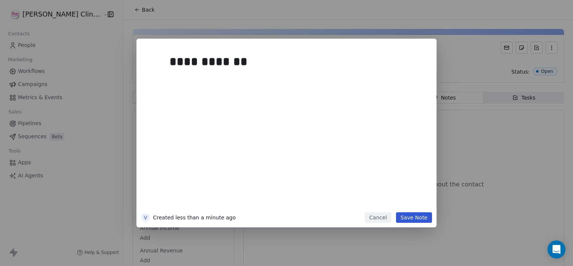
click at [418, 220] on button "Save Note" at bounding box center [414, 217] width 36 height 11
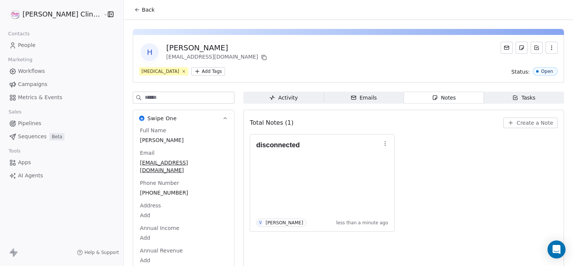
click at [130, 3] on button "Back" at bounding box center [144, 10] width 29 height 14
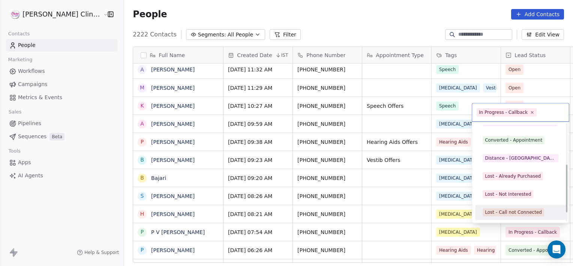
scroll to position [100, 0]
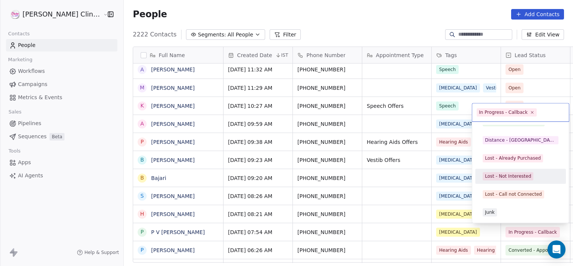
click at [510, 173] on div "Lost - Not Interested" at bounding box center [508, 176] width 46 height 7
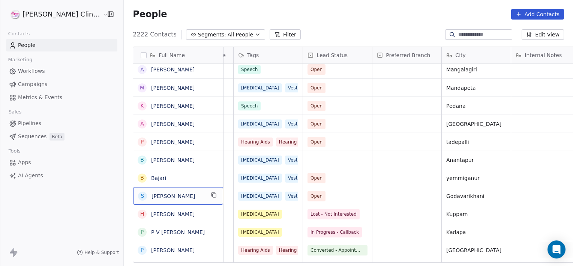
scroll to position [0, 0]
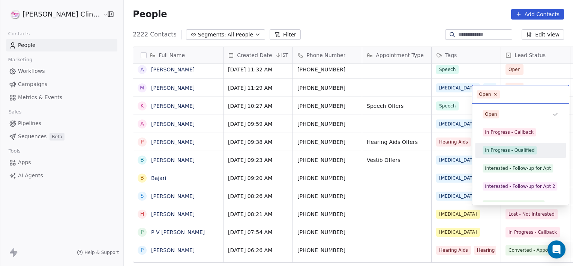
click at [516, 149] on div "In Progress - Qualified" at bounding box center [510, 150] width 50 height 7
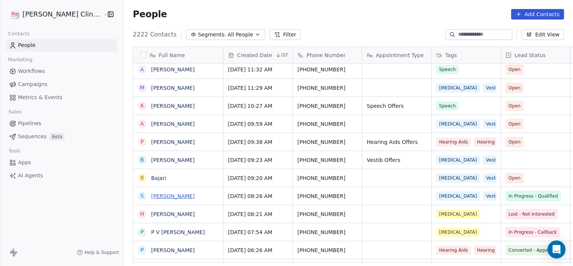
click at [152, 196] on link "[PERSON_NAME]" at bounding box center [173, 196] width 44 height 6
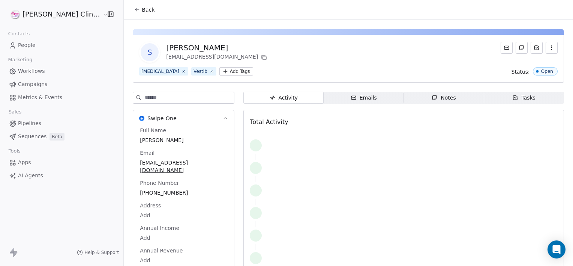
click at [408, 99] on span "Notes Notes" at bounding box center [444, 98] width 80 height 12
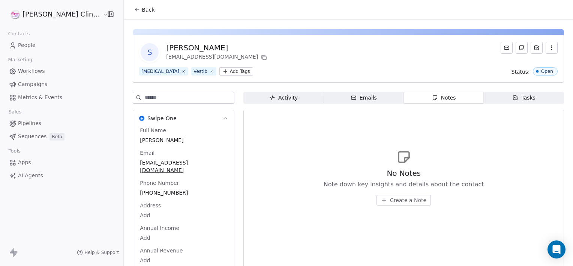
click at [377, 200] on button "Create a Note" at bounding box center [404, 200] width 54 height 11
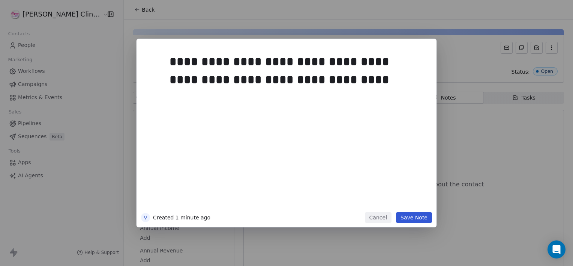
click at [419, 218] on button "Save Note" at bounding box center [414, 217] width 36 height 11
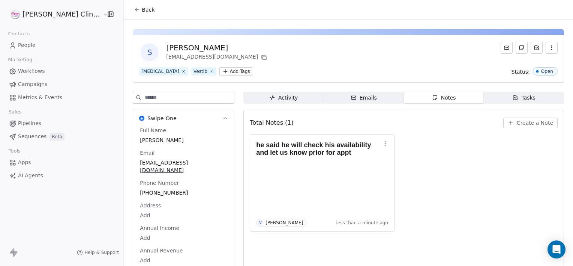
click at [130, 15] on button "Back" at bounding box center [144, 10] width 29 height 14
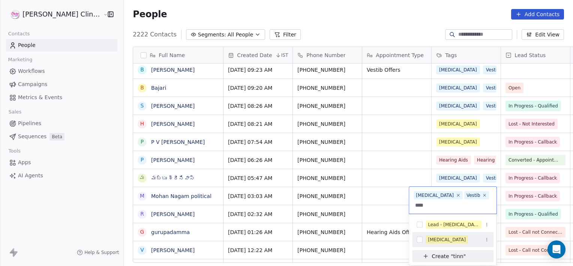
type input "****"
click at [447, 235] on span "[MEDICAL_DATA]" at bounding box center [447, 239] width 42 height 8
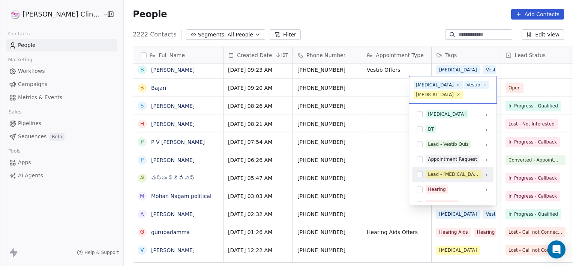
click at [374, 193] on html "[PERSON_NAME] Clinic External Contacts People Marketing Workflows Campaigns Met…" at bounding box center [286, 133] width 573 height 266
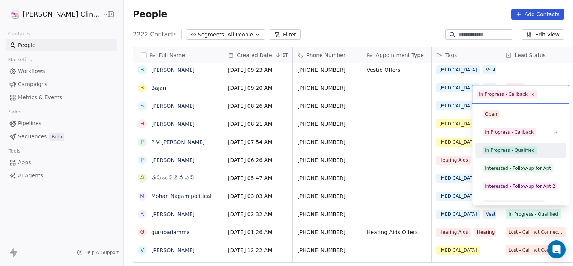
click at [526, 151] on div "In Progress - Qualified" at bounding box center [510, 150] width 50 height 7
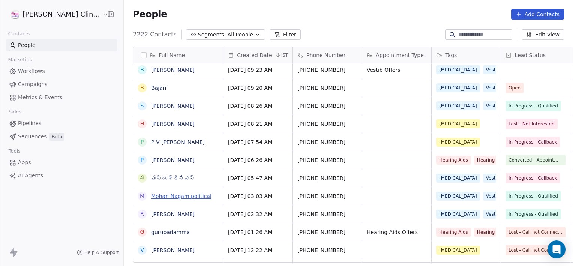
click at [160, 196] on link "Mohan Nagam political" at bounding box center [181, 196] width 60 height 6
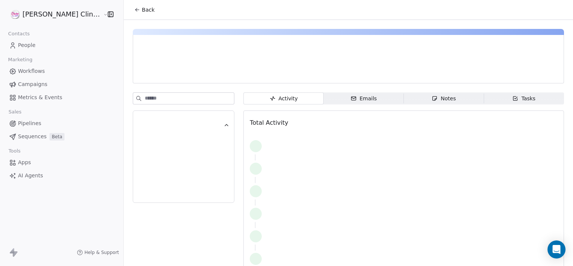
click at [432, 98] on div "Notes" at bounding box center [444, 99] width 24 height 8
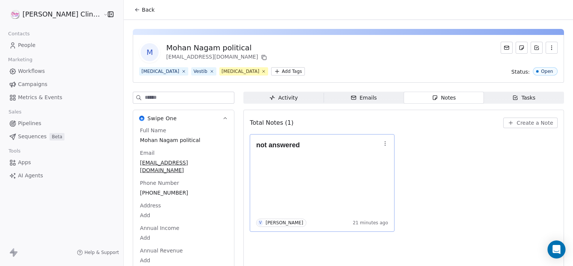
click at [382, 144] on icon "button" at bounding box center [385, 143] width 6 height 6
click at [380, 159] on span "Edit" at bounding box center [379, 159] width 10 height 8
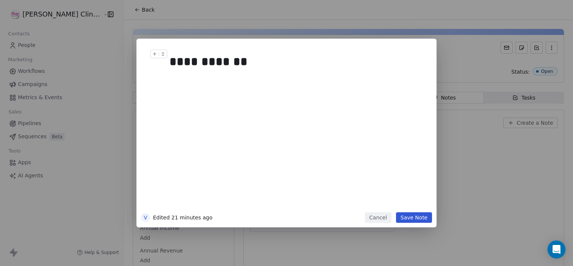
click at [260, 60] on div "**********" at bounding box center [295, 62] width 251 height 18
click at [377, 218] on button "Cancel" at bounding box center [378, 217] width 27 height 11
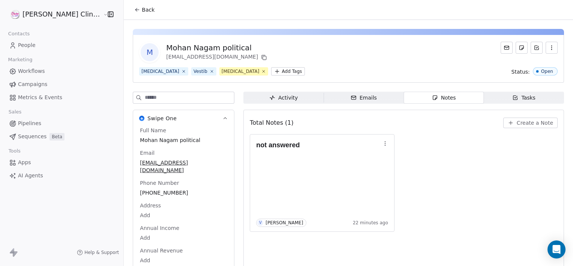
click at [513, 96] on icon "button" at bounding box center [516, 98] width 6 height 6
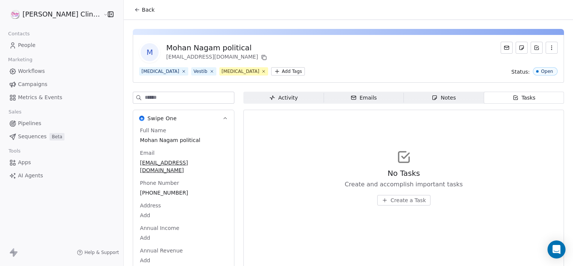
click at [398, 204] on button "Create a Task" at bounding box center [403, 200] width 53 height 11
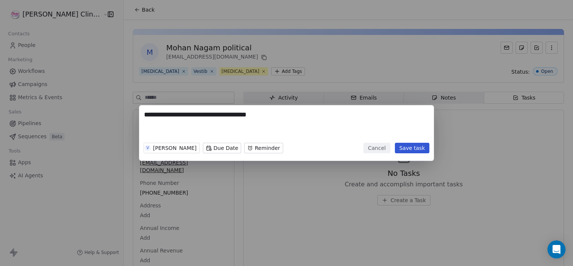
type textarea "**********"
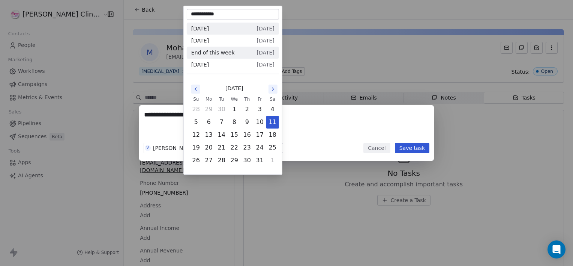
click at [200, 147] on body "**********" at bounding box center [286, 133] width 573 height 266
click at [209, 138] on button "13" at bounding box center [209, 135] width 12 height 12
type input "**********"
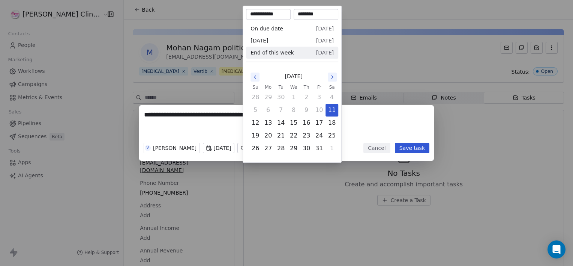
click at [265, 147] on body "**********" at bounding box center [286, 133] width 573 height 266
click at [270, 122] on button "13" at bounding box center [268, 123] width 12 height 12
type input "**********"
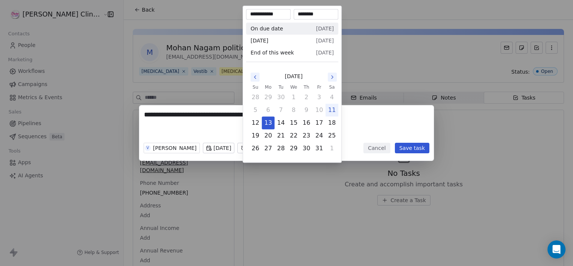
click at [256, 204] on div "**********" at bounding box center [286, 133] width 573 height 266
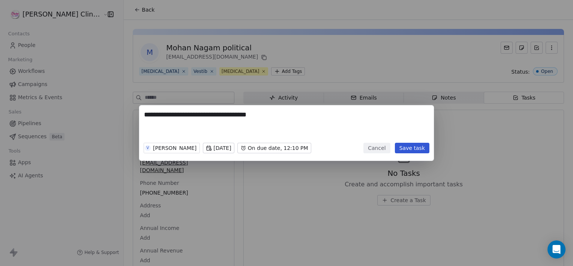
click at [410, 143] on button "Save task" at bounding box center [412, 148] width 35 height 11
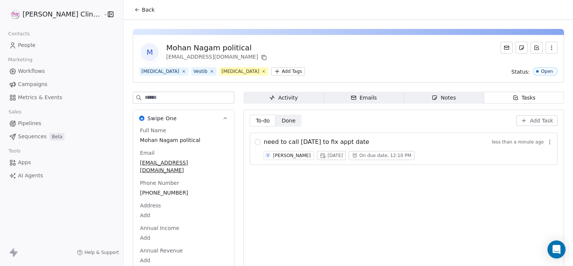
click at [142, 11] on span "Back" at bounding box center [148, 10] width 13 height 8
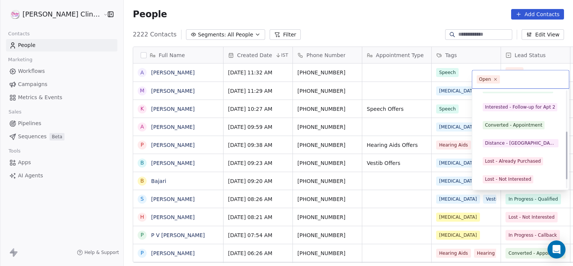
scroll to position [100, 0]
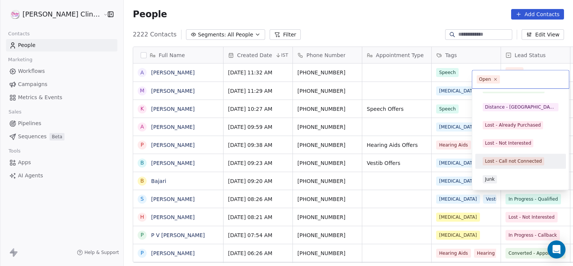
click at [498, 158] on div "Lost - Call not Connected" at bounding box center [513, 161] width 57 height 7
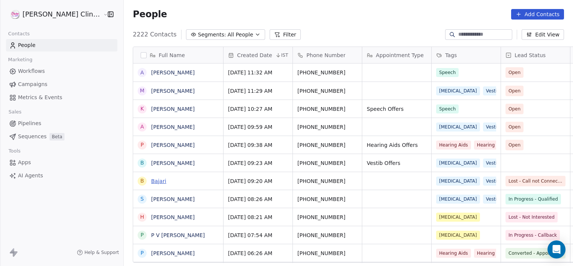
click at [151, 181] on link "Bajari" at bounding box center [158, 181] width 15 height 6
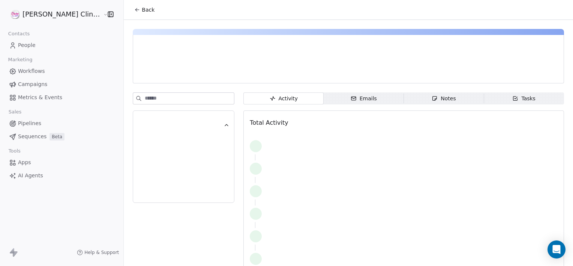
drag, startPoint x: 431, startPoint y: 90, endPoint x: 425, endPoint y: 104, distance: 15.8
click at [425, 104] on div "Activity Activity Emails Emails Notes Notes Tasks Tasks Total Activity" at bounding box center [349, 151] width 450 height 262
click at [425, 104] on div "Activity Activity Emails Emails Notes Notes Tasks Tasks Total Activity" at bounding box center [404, 187] width 321 height 190
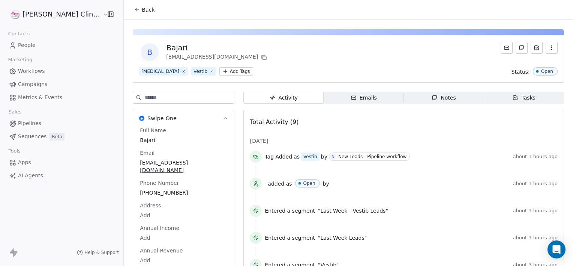
click at [436, 92] on span "Notes Notes" at bounding box center [444, 98] width 80 height 12
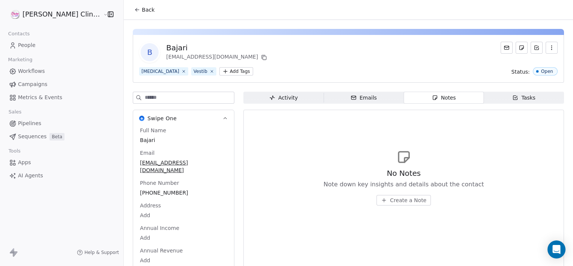
click at [380, 194] on div "No Notes Note down key insights and details about the contact Create a Note" at bounding box center [404, 187] width 161 height 38
click at [390, 196] on span "Create a Note" at bounding box center [408, 200] width 36 height 8
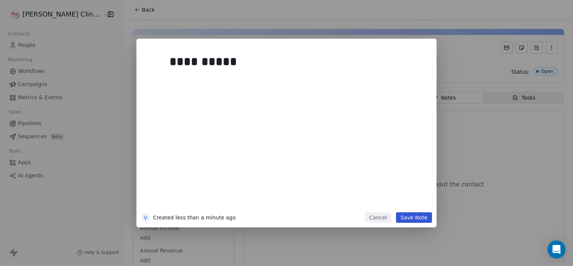
click at [411, 213] on button "Save Note" at bounding box center [414, 217] width 36 height 11
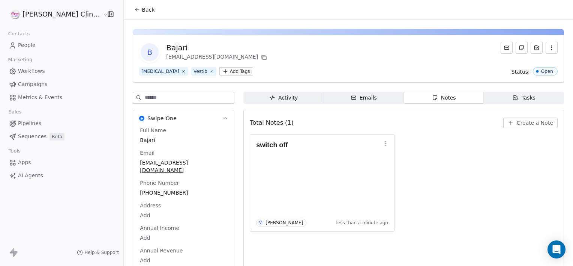
click at [130, 14] on button "Back" at bounding box center [144, 10] width 29 height 14
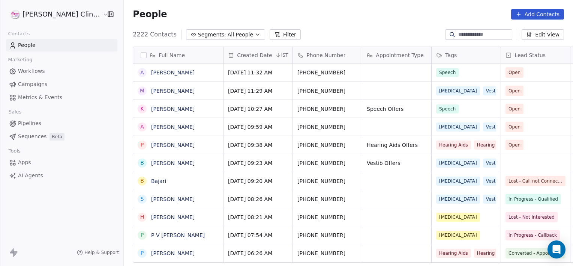
scroll to position [228, 466]
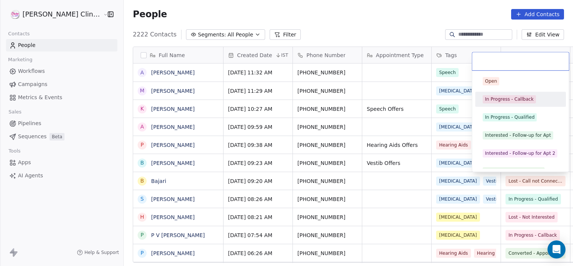
click at [499, 100] on div "In Progress - Callback" at bounding box center [509, 99] width 49 height 7
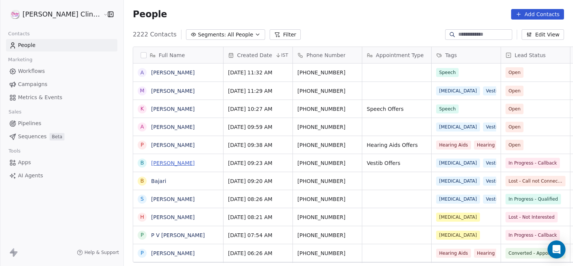
click at [151, 162] on link "[PERSON_NAME]" at bounding box center [173, 163] width 44 height 6
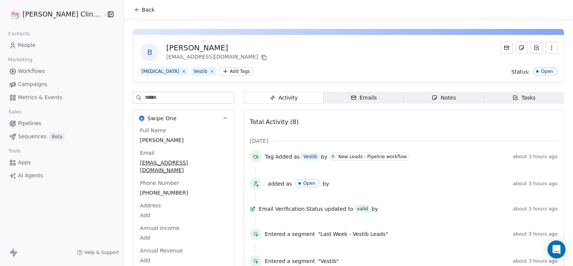
click at [439, 96] on div "Notes" at bounding box center [444, 98] width 24 height 8
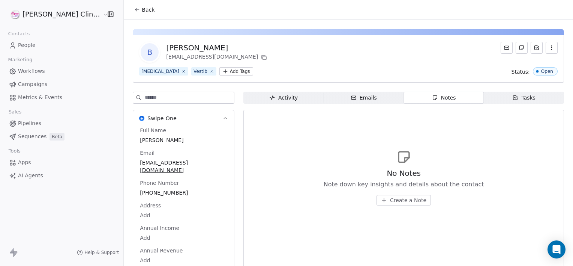
click at [390, 203] on span "Create a Note" at bounding box center [408, 200] width 36 height 8
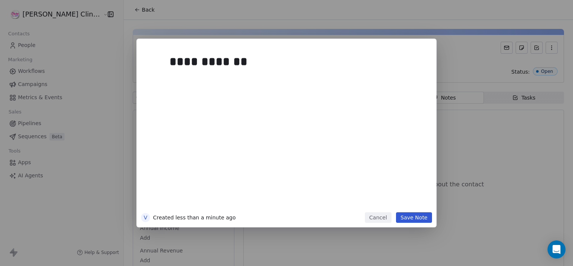
click at [411, 222] on button "Save Note" at bounding box center [414, 217] width 36 height 11
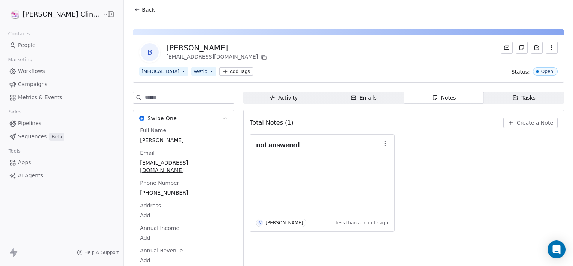
click at [142, 9] on span "Back" at bounding box center [148, 10] width 13 height 8
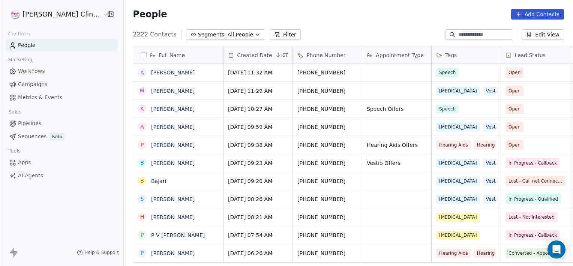
scroll to position [228, 466]
click at [133, 9] on span "People" at bounding box center [150, 14] width 34 height 11
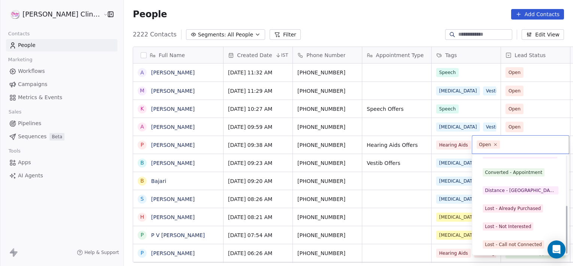
scroll to position [100, 0]
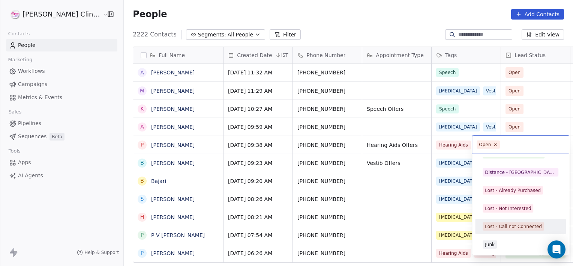
click at [523, 218] on div "Open In Progress - Callback In Progress - Qualified Interested - Follow-up for …" at bounding box center [520, 154] width 91 height 195
click at [512, 224] on div "Lost - Call not Connected" at bounding box center [513, 226] width 57 height 7
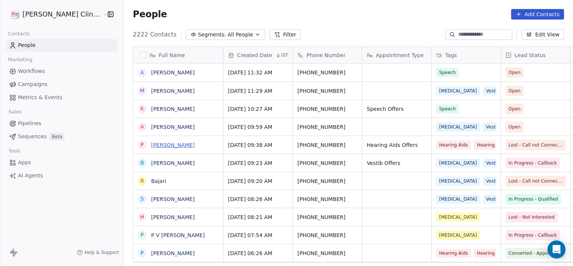
click at [167, 142] on link "[PERSON_NAME]" at bounding box center [173, 145] width 44 height 6
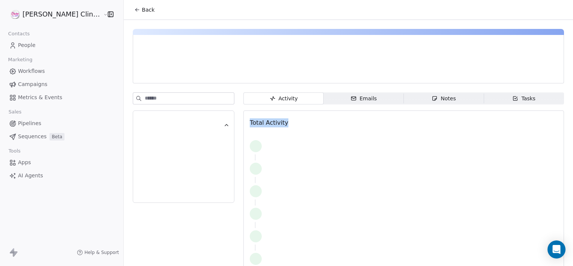
drag, startPoint x: 441, startPoint y: 108, endPoint x: 437, endPoint y: 105, distance: 5.3
click at [437, 105] on div "Activity Activity Emails Emails Notes Notes Tasks Tasks Total Activity" at bounding box center [404, 187] width 321 height 190
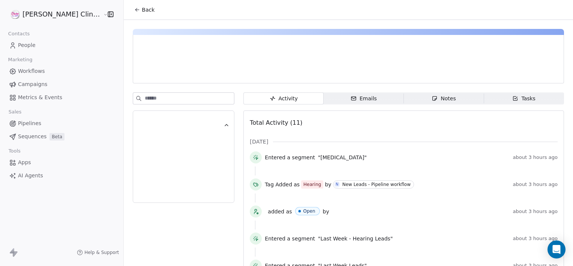
click at [433, 103] on span "Notes Notes" at bounding box center [444, 98] width 80 height 12
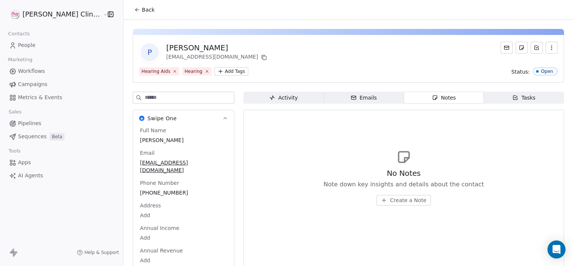
click at [394, 200] on span "Create a Note" at bounding box center [408, 200] width 36 height 8
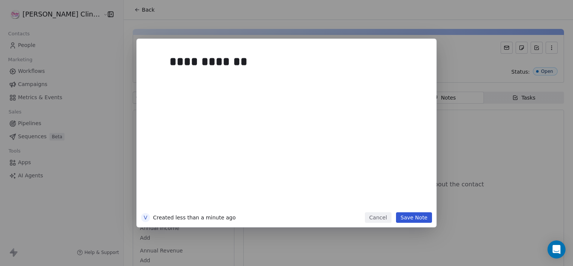
click at [408, 215] on button "Save Note" at bounding box center [414, 217] width 36 height 11
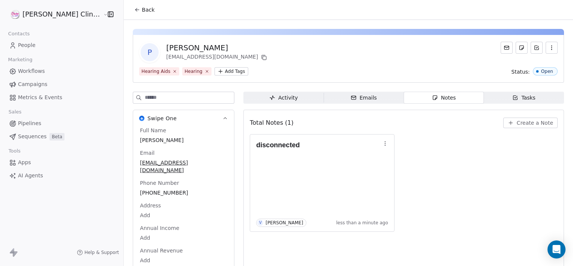
click at [130, 14] on button "Back" at bounding box center [144, 10] width 29 height 14
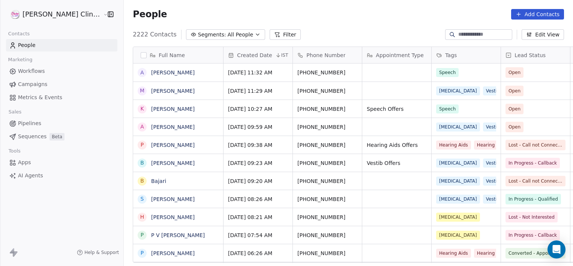
scroll to position [228, 466]
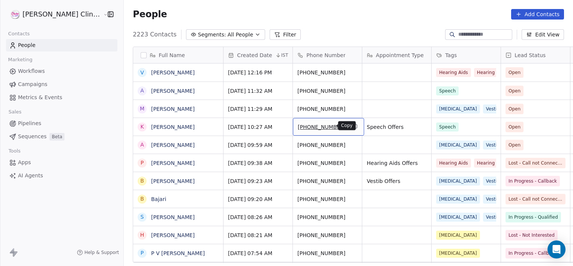
click at [351, 128] on button "grid" at bounding box center [355, 125] width 9 height 9
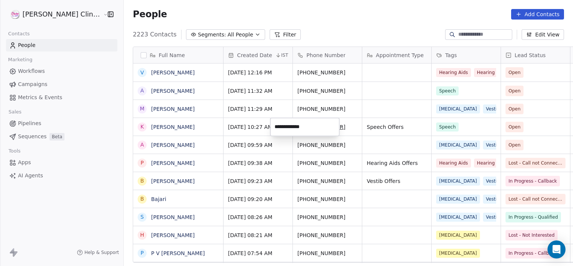
click at [331, 138] on html "[PERSON_NAME] Clinic External Contacts People Marketing Workflows Campaigns Met…" at bounding box center [286, 133] width 573 height 266
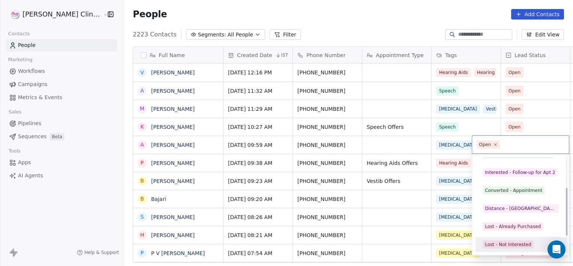
scroll to position [82, 0]
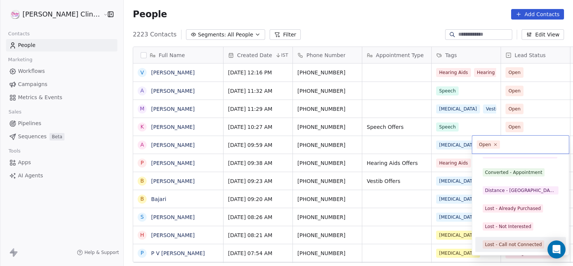
click at [514, 245] on div "Lost - Call not Connected" at bounding box center [513, 244] width 57 height 7
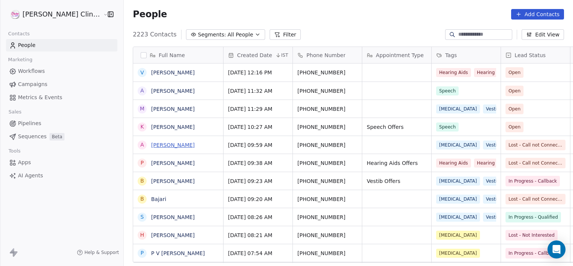
click at [153, 146] on link "[PERSON_NAME]" at bounding box center [173, 145] width 44 height 6
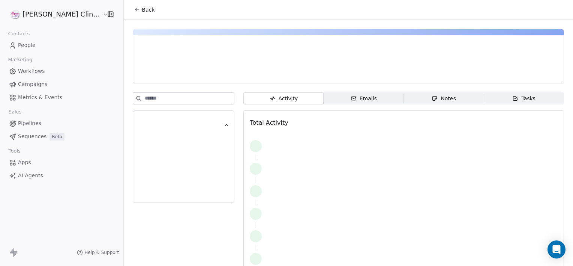
click at [404, 95] on span "Notes Notes" at bounding box center [444, 98] width 80 height 12
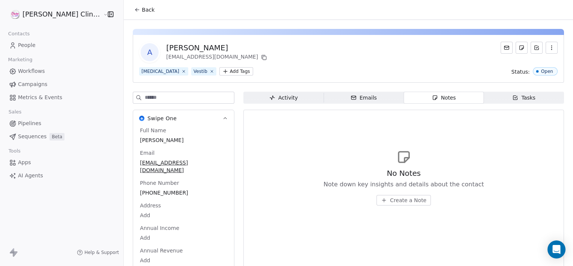
click at [390, 201] on span "Create a Note" at bounding box center [408, 200] width 36 height 8
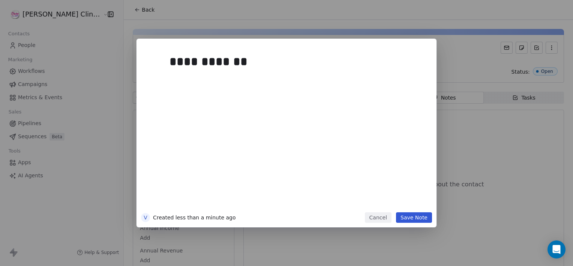
click at [419, 220] on button "Save Note" at bounding box center [414, 217] width 36 height 11
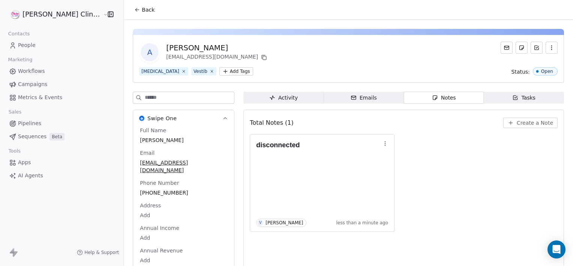
click at [130, 5] on button "Back" at bounding box center [144, 10] width 29 height 14
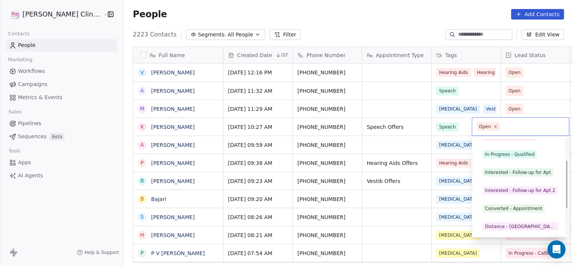
scroll to position [64, 0]
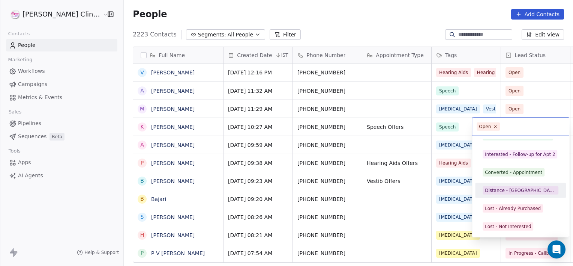
click at [513, 190] on div "Distance - [GEOGRAPHIC_DATA]" at bounding box center [520, 190] width 71 height 7
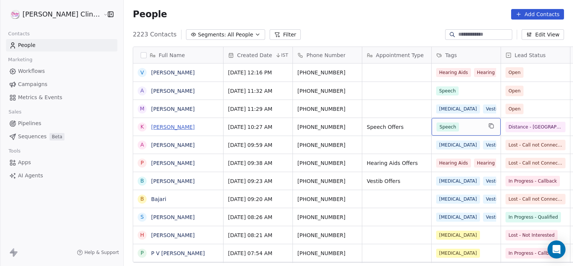
click at [151, 124] on link "[PERSON_NAME]" at bounding box center [173, 127] width 44 height 6
click at [155, 125] on link "[PERSON_NAME]" at bounding box center [173, 127] width 44 height 6
click at [156, 125] on link "[PERSON_NAME]" at bounding box center [173, 127] width 44 height 6
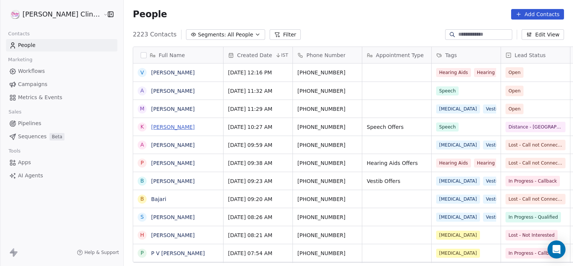
click at [156, 125] on link "[PERSON_NAME]" at bounding box center [173, 127] width 44 height 6
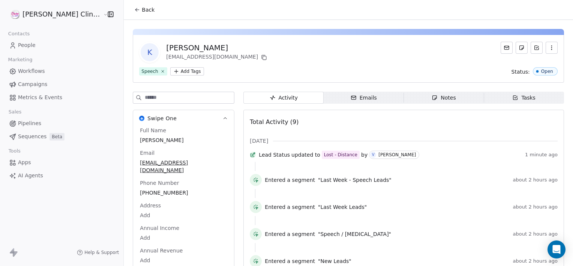
click at [409, 95] on span "Notes Notes" at bounding box center [444, 98] width 80 height 12
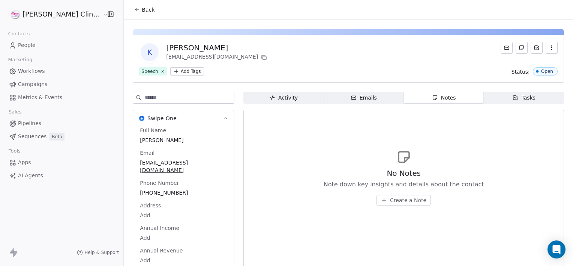
click at [390, 201] on span "Create a Note" at bounding box center [408, 200] width 36 height 8
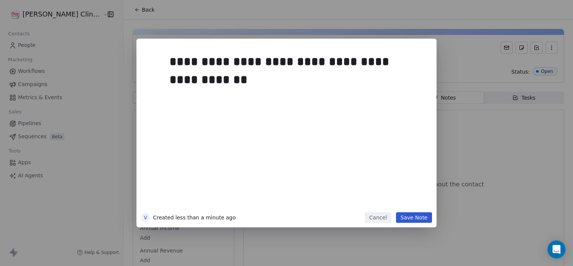
click at [418, 219] on button "Save Note" at bounding box center [414, 217] width 36 height 11
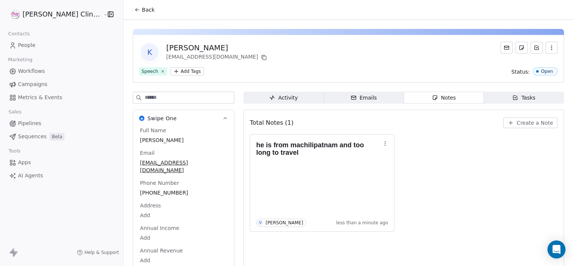
click at [132, 9] on button "Back" at bounding box center [144, 10] width 29 height 14
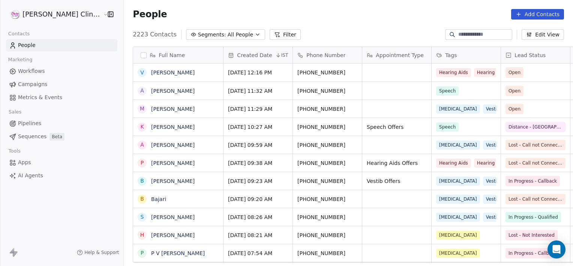
scroll to position [228, 466]
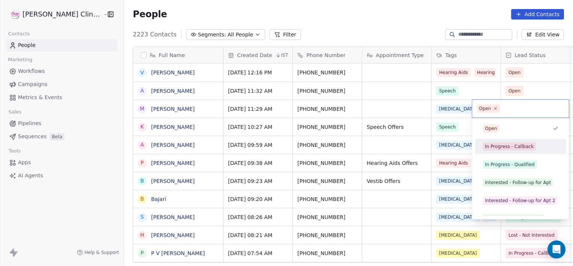
click at [519, 141] on div "In Progress - Callback" at bounding box center [520, 146] width 85 height 12
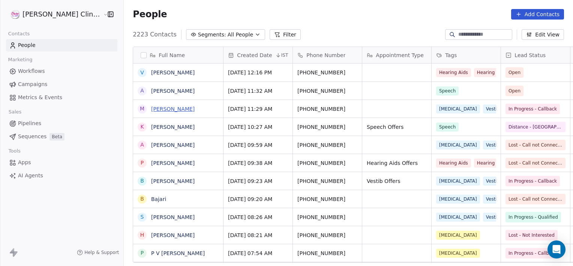
click at [157, 110] on link "[PERSON_NAME]" at bounding box center [173, 109] width 44 height 6
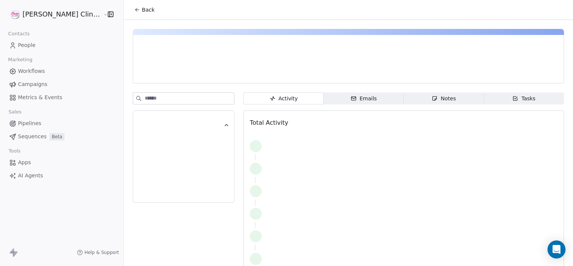
click at [405, 102] on span "Notes Notes" at bounding box center [444, 98] width 80 height 12
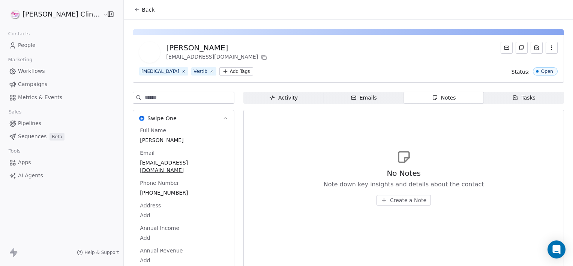
click at [390, 203] on span "Create a Note" at bounding box center [408, 200] width 36 height 8
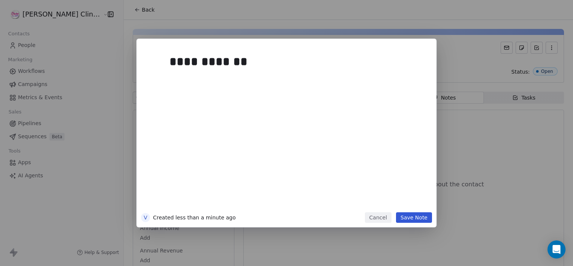
click at [412, 216] on button "Save Note" at bounding box center [414, 217] width 36 height 11
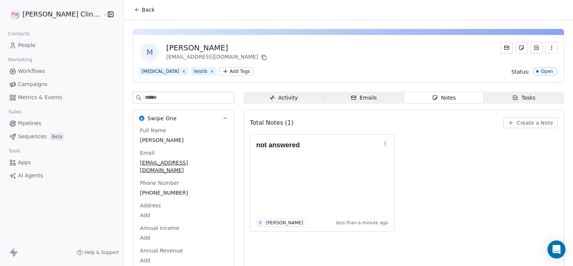
click at [142, 9] on span "Back" at bounding box center [148, 10] width 13 height 8
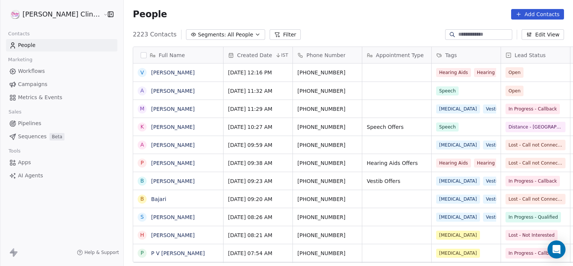
scroll to position [228, 466]
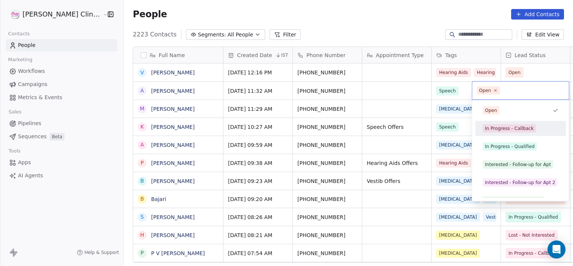
click at [522, 124] on span "In Progress - Callback" at bounding box center [509, 128] width 53 height 8
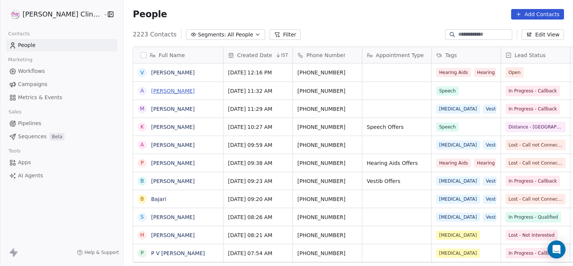
click at [151, 88] on link "[PERSON_NAME]" at bounding box center [173, 91] width 44 height 6
click at [151, 91] on link "[PERSON_NAME]" at bounding box center [173, 91] width 44 height 6
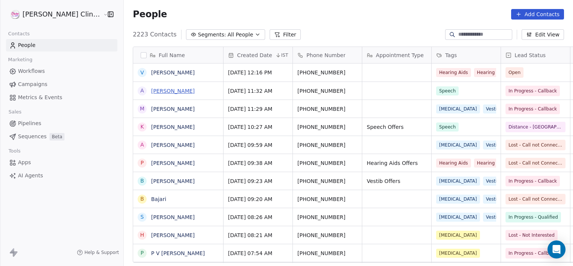
click at [151, 91] on link "[PERSON_NAME]" at bounding box center [173, 91] width 44 height 6
click at [153, 92] on link "[PERSON_NAME]" at bounding box center [173, 91] width 44 height 6
click at [152, 92] on link "[PERSON_NAME]" at bounding box center [173, 91] width 44 height 6
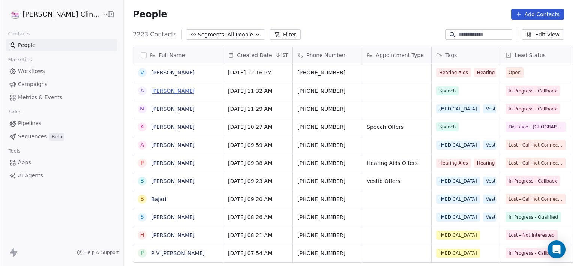
click at [152, 92] on link "[PERSON_NAME]" at bounding box center [173, 91] width 44 height 6
click at [157, 92] on link "[PERSON_NAME]" at bounding box center [173, 91] width 44 height 6
click at [152, 70] on link "[PERSON_NAME]" at bounding box center [173, 72] width 44 height 6
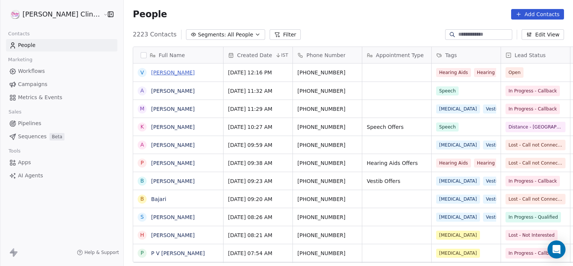
click at [152, 70] on link "[PERSON_NAME]" at bounding box center [173, 72] width 44 height 6
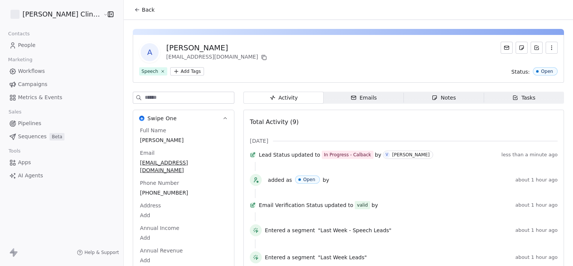
click at [438, 94] on div "Notes" at bounding box center [444, 98] width 24 height 8
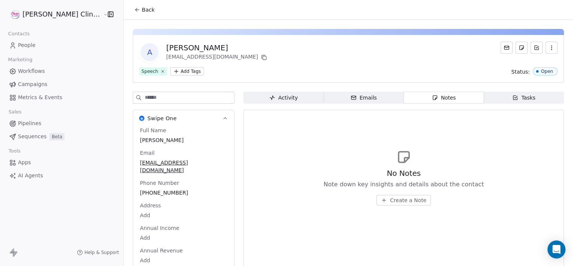
click at [390, 203] on span "Create a Note" at bounding box center [408, 200] width 36 height 8
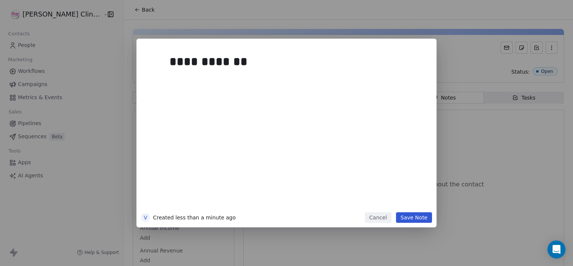
click at [413, 216] on button "Save Note" at bounding box center [414, 217] width 36 height 11
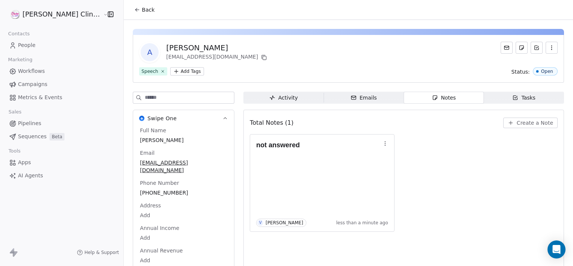
click at [142, 11] on span "Back" at bounding box center [148, 10] width 13 height 8
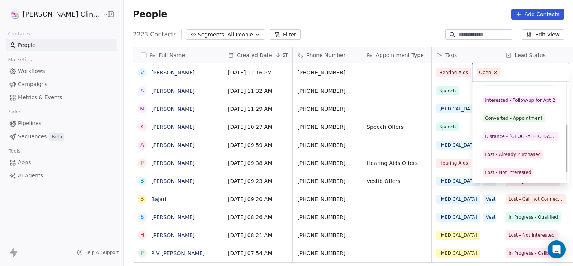
scroll to position [100, 0]
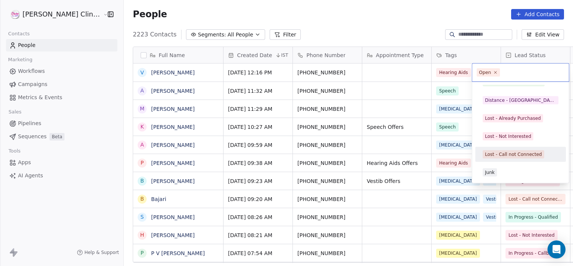
click at [516, 152] on div "Lost - Call not Connected" at bounding box center [513, 154] width 57 height 7
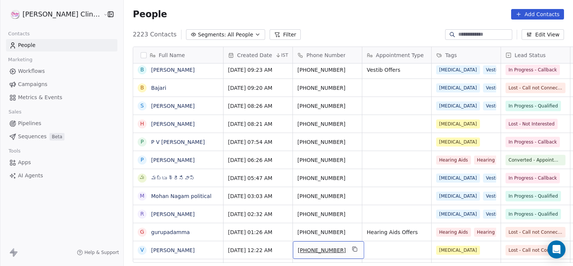
scroll to position [129, 0]
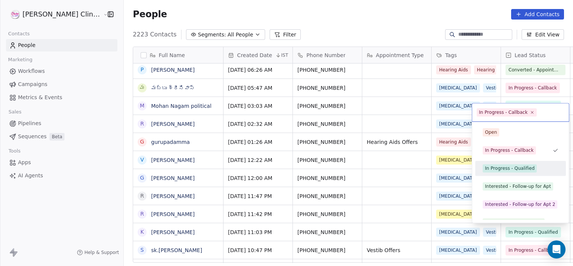
click at [513, 177] on div "Open In Progress - Callback In Progress - Qualified Interested - Follow-up for …" at bounding box center [520, 222] width 91 height 195
click at [508, 170] on div "In Progress - Qualified" at bounding box center [510, 168] width 50 height 7
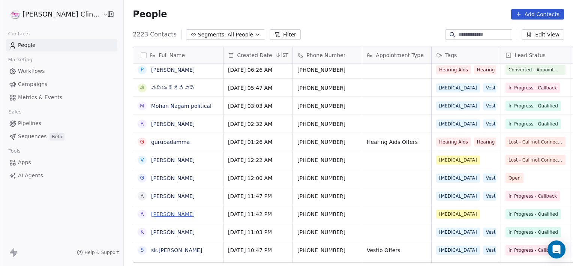
click at [157, 215] on link "[PERSON_NAME]" at bounding box center [173, 214] width 44 height 6
click at [151, 215] on link "[PERSON_NAME]" at bounding box center [173, 214] width 44 height 6
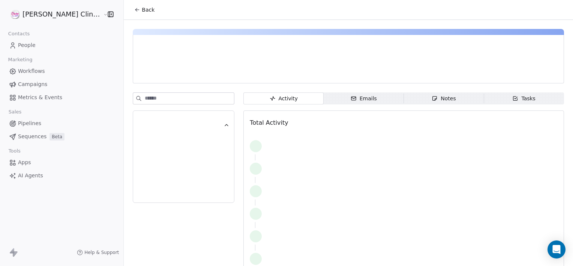
click at [145, 215] on div at bounding box center [184, 187] width 102 height 190
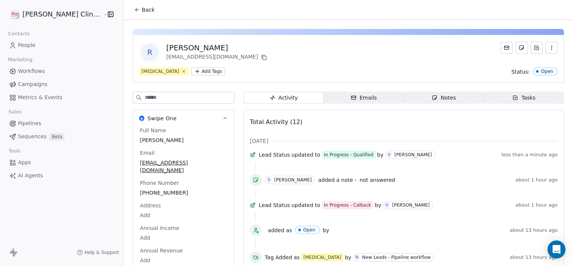
click at [445, 100] on span "Notes Notes" at bounding box center [444, 98] width 80 height 12
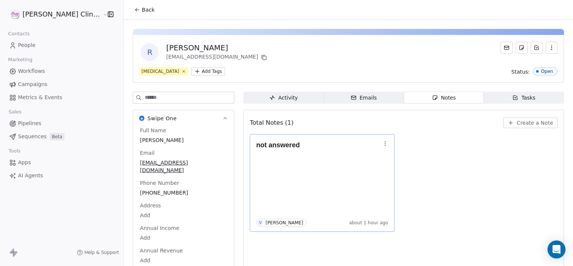
click at [382, 145] on icon "button" at bounding box center [385, 143] width 6 height 6
click at [454, 117] on div "Total Notes (1) Create a Note" at bounding box center [404, 122] width 308 height 17
click at [526, 126] on button "Create a Note" at bounding box center [531, 122] width 54 height 11
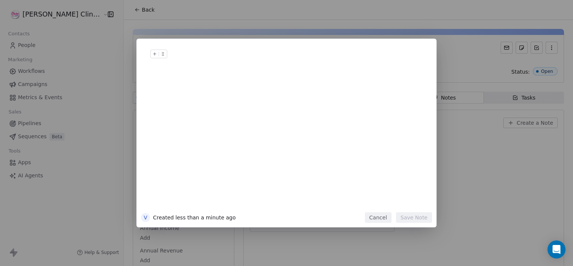
click at [272, 67] on div at bounding box center [298, 62] width 257 height 18
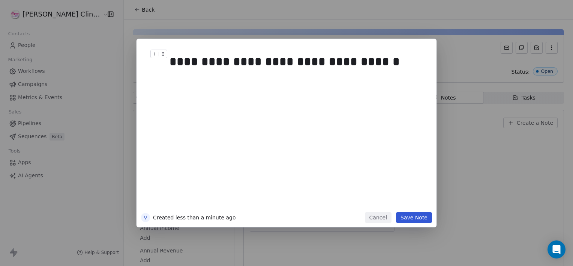
click at [272, 67] on div "**********" at bounding box center [295, 62] width 251 height 18
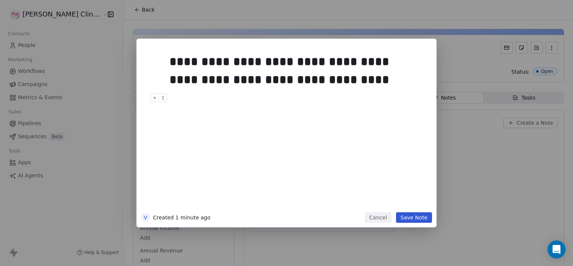
click at [420, 215] on button "Save Note" at bounding box center [414, 217] width 36 height 11
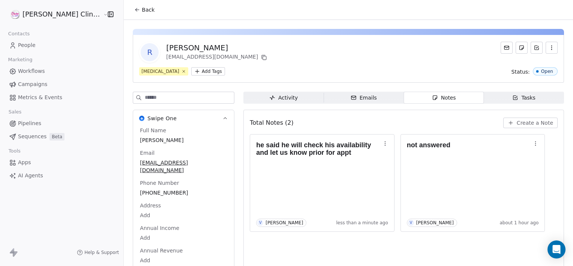
click at [142, 8] on span "Back" at bounding box center [148, 10] width 13 height 8
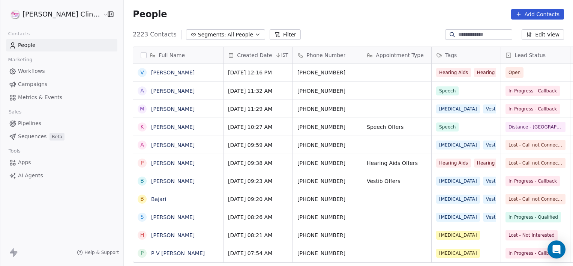
click at [151, 75] on link "[PERSON_NAME]" at bounding box center [173, 72] width 44 height 6
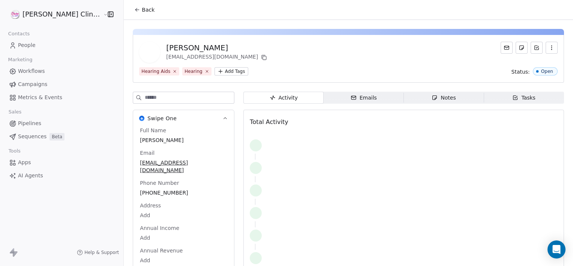
click at [440, 102] on span "Notes Notes" at bounding box center [444, 98] width 80 height 12
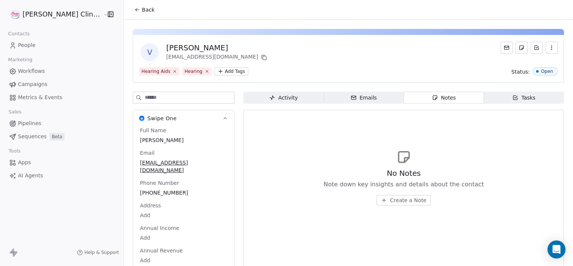
click at [382, 195] on button "Create a Note" at bounding box center [404, 200] width 54 height 11
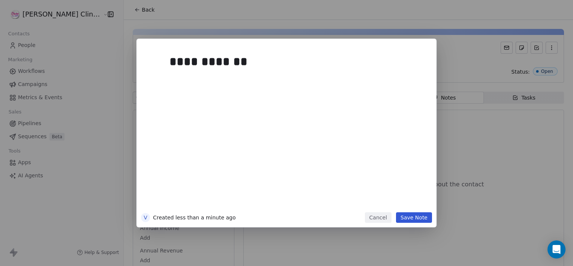
click at [427, 219] on button "Save Note" at bounding box center [414, 217] width 36 height 11
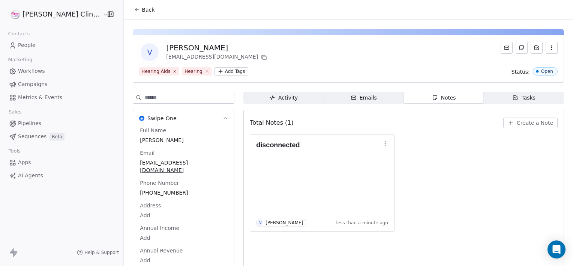
click at [130, 14] on button "Back" at bounding box center [144, 10] width 29 height 14
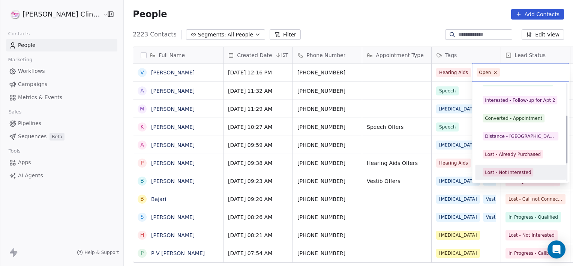
scroll to position [82, 0]
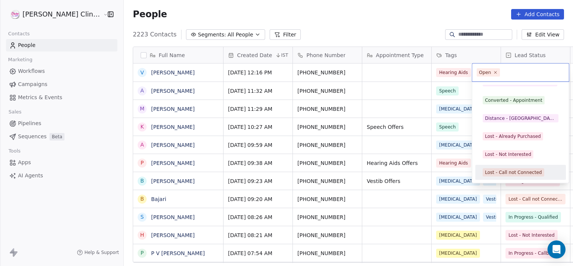
click at [510, 167] on div "Lost - Call not Connected" at bounding box center [520, 172] width 85 height 12
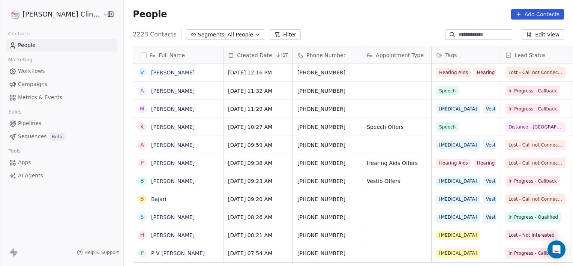
click at [228, 33] on span "All People" at bounding box center [241, 35] width 26 height 8
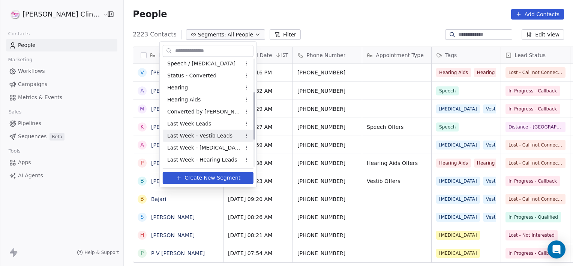
scroll to position [134, 0]
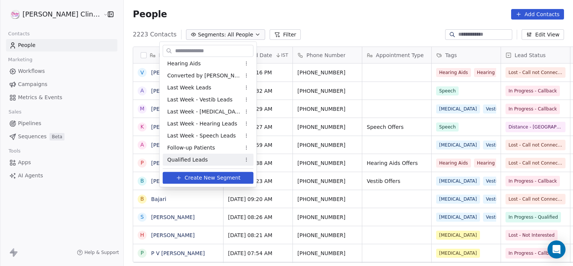
click at [185, 158] on span "Qualified Leads" at bounding box center [187, 160] width 41 height 8
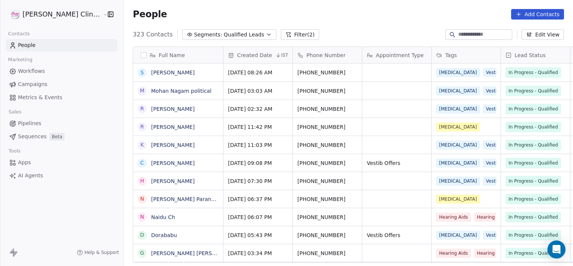
scroll to position [228, 466]
click at [281, 35] on button "Filter (2)" at bounding box center [300, 34] width 39 height 11
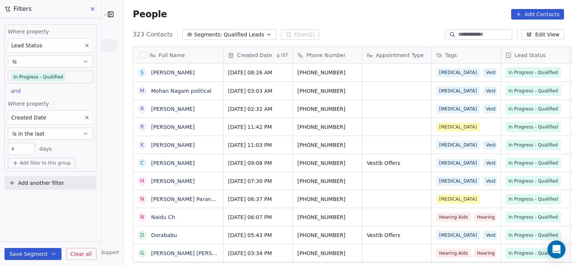
click at [58, 160] on span "Add filter to this group" at bounding box center [45, 163] width 51 height 6
click at [58, 159] on html "RASYA Clinic External Contacts People Marketing Workflows Campaigns Metrics & E…" at bounding box center [286, 133] width 573 height 266
click at [52, 174] on span "Contact properties" at bounding box center [40, 178] width 49 height 8
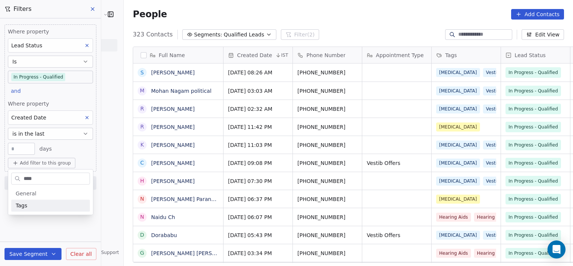
type input "****"
click at [44, 208] on div "Tags" at bounding box center [51, 205] width 70 height 8
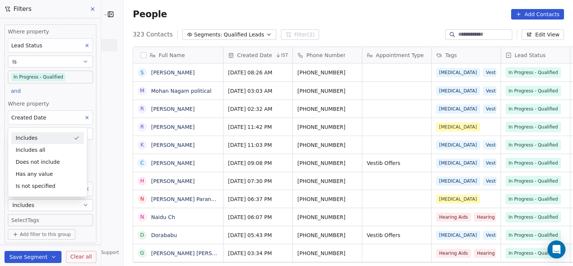
click at [69, 221] on body "RASYA Clinic External Contacts People Marketing Workflows Campaigns Metrics & E…" at bounding box center [286, 133] width 573 height 266
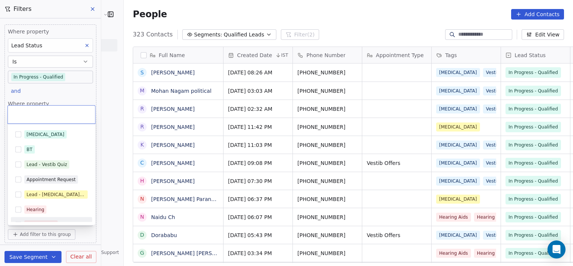
click at [70, 221] on div "Hearing Aids" at bounding box center [55, 224] width 63 height 8
click at [61, 208] on div "Hearing" at bounding box center [55, 209] width 63 height 8
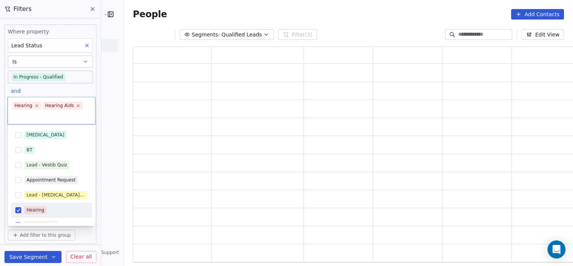
click at [108, 243] on html "RASYA Clinic External Contacts People Marketing Workflows Campaigns Metrics & E…" at bounding box center [286, 133] width 573 height 266
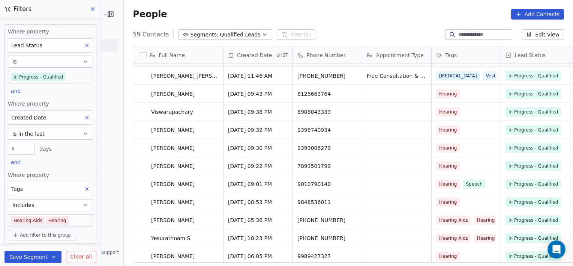
scroll to position [863, 0]
